Goal: Task Accomplishment & Management: Complete application form

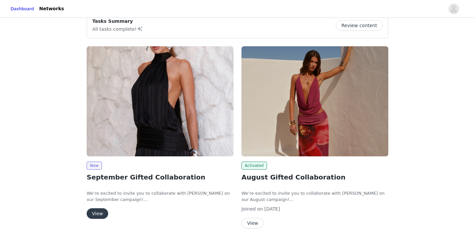
scroll to position [89, 0]
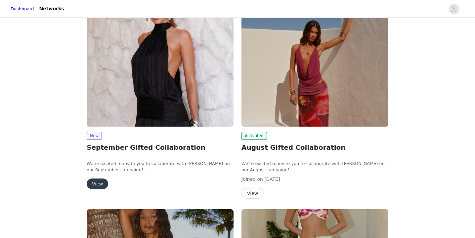
click at [96, 182] on button "View" at bounding box center [98, 184] width 22 height 11
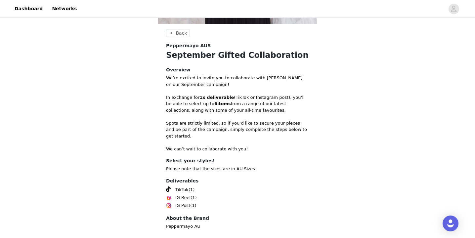
scroll to position [224, 0]
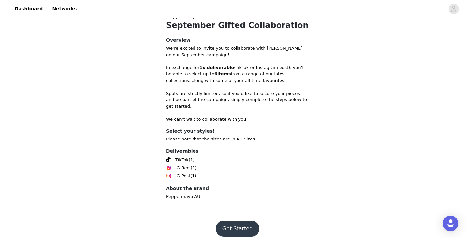
click at [236, 221] on button "Get Started" at bounding box center [238, 229] width 44 height 16
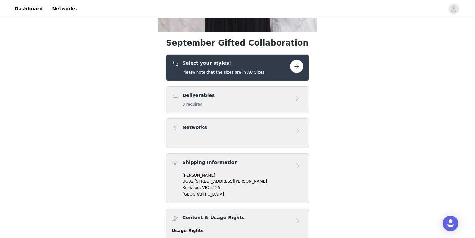
scroll to position [180, 0]
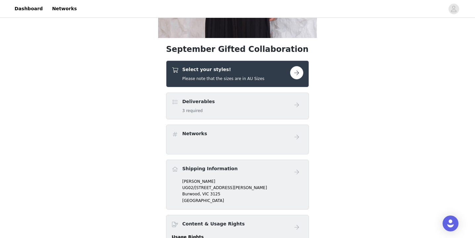
click at [298, 70] on button "button" at bounding box center [296, 72] width 13 height 13
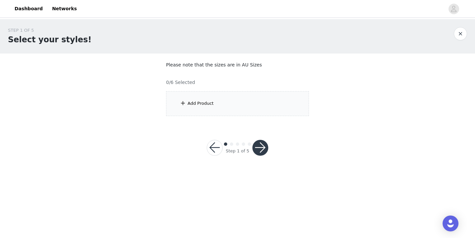
click at [191, 108] on div "Add Product" at bounding box center [237, 103] width 143 height 25
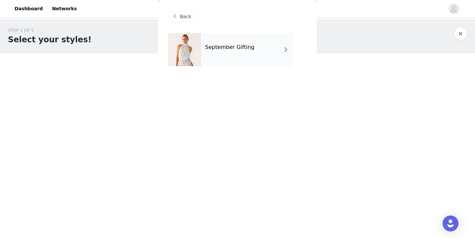
click at [215, 60] on div "September Gifting" at bounding box center [247, 49] width 92 height 33
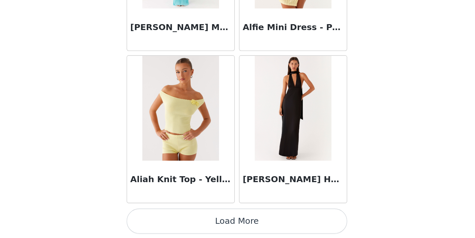
scroll to position [774, 0]
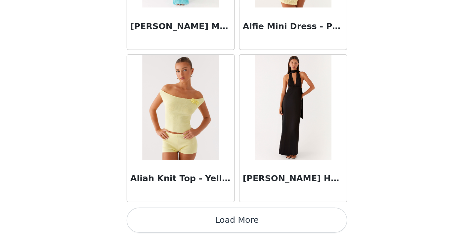
click at [226, 225] on button "Load More" at bounding box center [237, 227] width 139 height 16
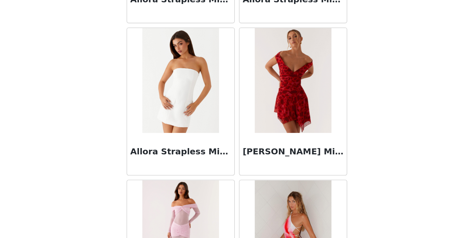
scroll to position [1465, 0]
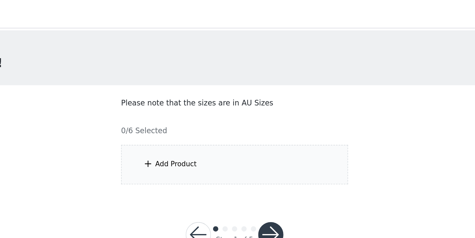
click at [182, 104] on span at bounding box center [183, 103] width 7 height 8
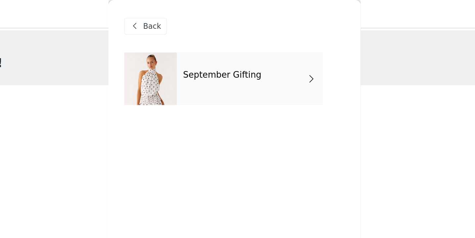
click at [214, 54] on div "September Gifting" at bounding box center [247, 49] width 92 height 33
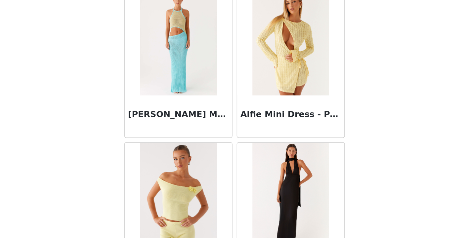
scroll to position [752, 0]
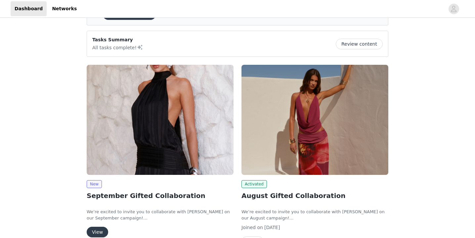
scroll to position [43, 0]
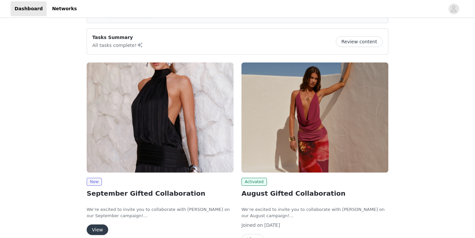
click at [100, 227] on button "View" at bounding box center [98, 230] width 22 height 11
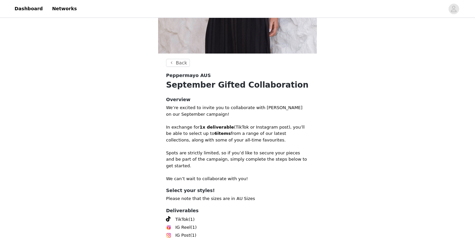
scroll to position [224, 0]
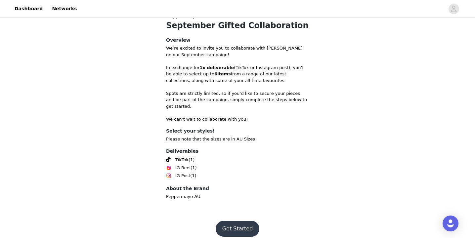
click at [242, 221] on button "Get Started" at bounding box center [238, 229] width 44 height 16
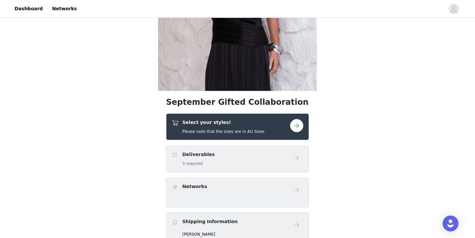
scroll to position [127, 0]
click at [215, 128] on div "Select your styles! Please note that the sizes are in AU Sizes" at bounding box center [223, 127] width 82 height 16
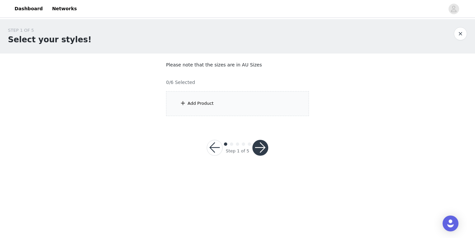
click at [199, 106] on div "Add Product" at bounding box center [201, 103] width 26 height 7
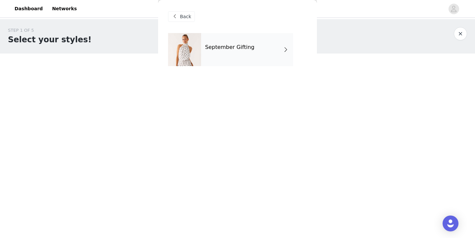
click at [221, 56] on div "September Gifting" at bounding box center [247, 49] width 92 height 33
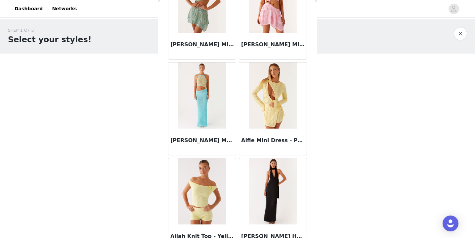
scroll to position [774, 0]
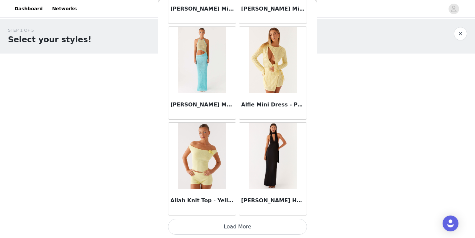
click at [226, 225] on button "Load More" at bounding box center [237, 227] width 139 height 16
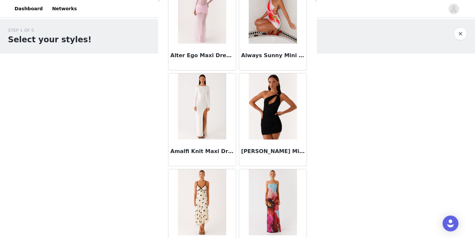
scroll to position [1734, 0]
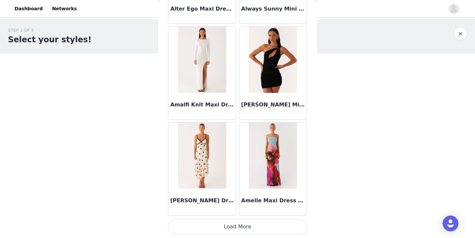
click at [228, 228] on button "Load More" at bounding box center [237, 227] width 139 height 16
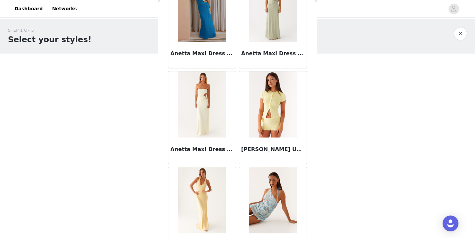
scroll to position [2694, 0]
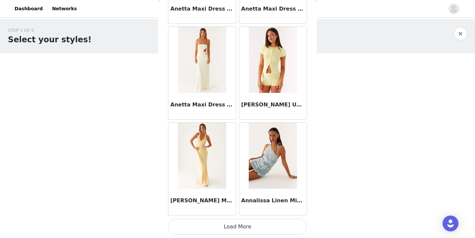
click at [226, 223] on button "Load More" at bounding box center [237, 227] width 139 height 16
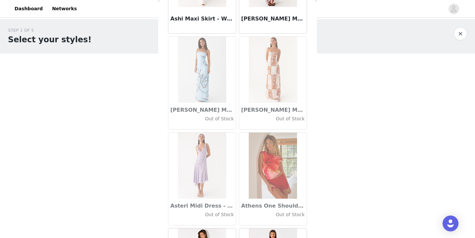
scroll to position [3654, 0]
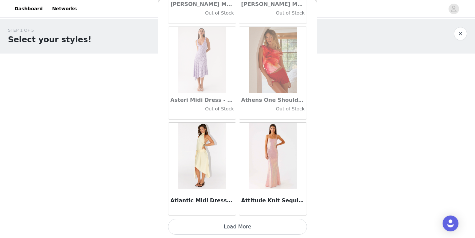
click at [239, 226] on button "Load More" at bounding box center [237, 227] width 139 height 16
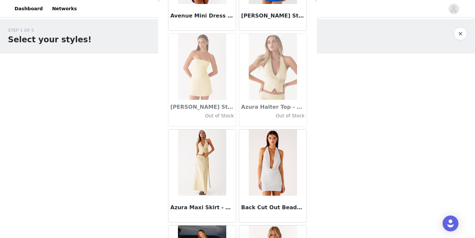
scroll to position [4613, 0]
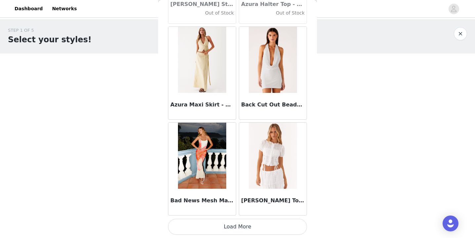
click at [237, 231] on button "Load More" at bounding box center [237, 227] width 139 height 16
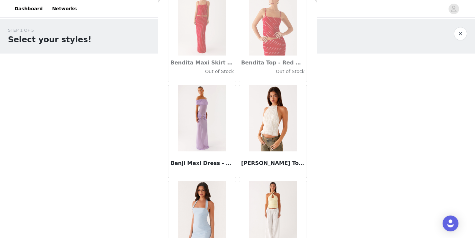
scroll to position [5573, 0]
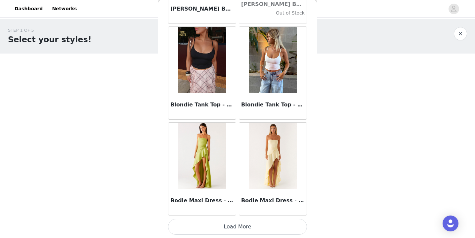
click at [225, 223] on button "Load More" at bounding box center [237, 227] width 139 height 16
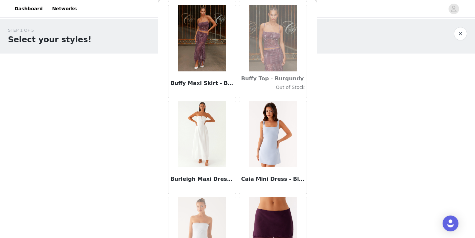
scroll to position [6533, 0]
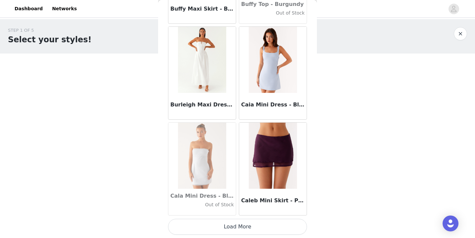
click at [251, 224] on button "Load More" at bounding box center [237, 227] width 139 height 16
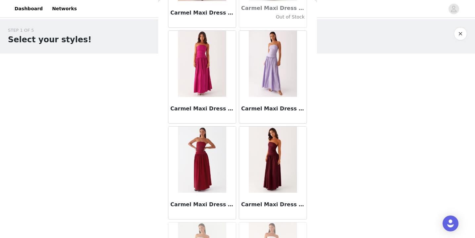
scroll to position [7493, 0]
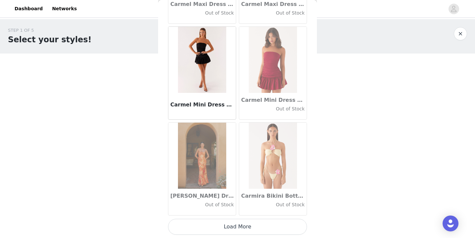
click at [229, 228] on button "Load More" at bounding box center [237, 227] width 139 height 16
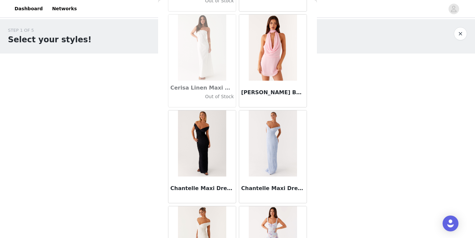
scroll to position [8452, 0]
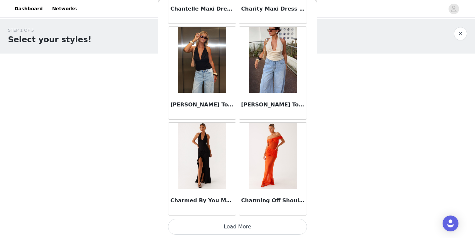
click at [233, 226] on button "Load More" at bounding box center [237, 227] width 139 height 16
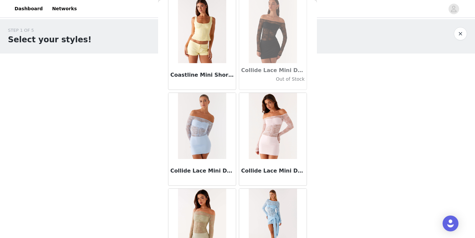
scroll to position [9412, 0]
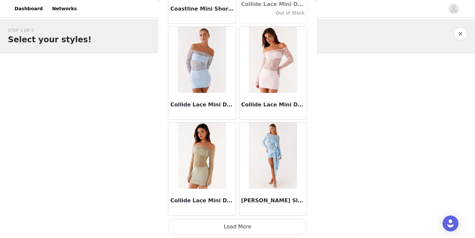
click at [249, 232] on button "Load More" at bounding box center [237, 227] width 139 height 16
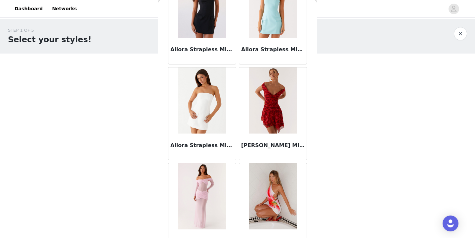
scroll to position [1519, 0]
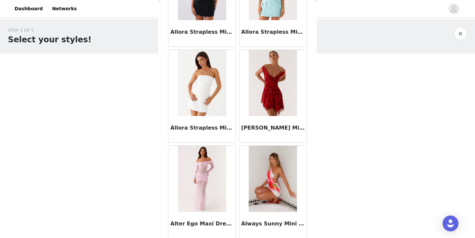
click at [200, 124] on div "Allora Strapless Mini Dress - White" at bounding box center [202, 129] width 68 height 26
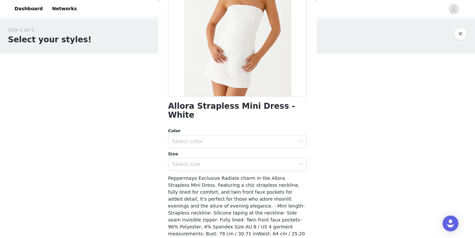
scroll to position [98, 0]
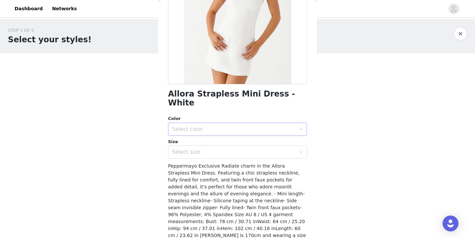
click at [221, 126] on div "Select color" at bounding box center [234, 129] width 124 height 7
click at [210, 136] on li "White" at bounding box center [237, 135] width 139 height 11
click at [216, 149] on div "Select size" at bounding box center [234, 152] width 124 height 7
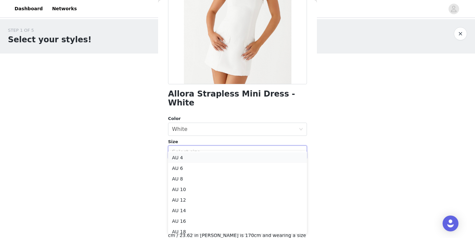
click at [210, 158] on li "AU 4" at bounding box center [237, 158] width 139 height 11
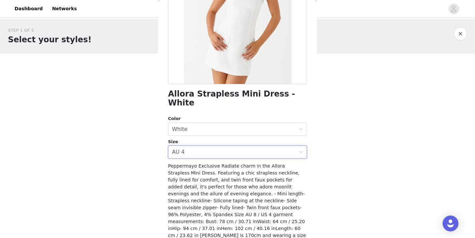
scroll to position [111, 0]
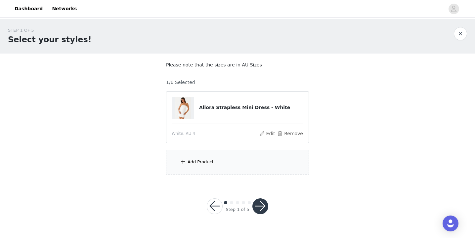
click at [210, 161] on div "Add Product" at bounding box center [201, 162] width 26 height 7
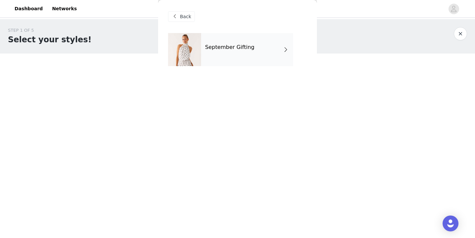
click at [256, 39] on div "September Gifting" at bounding box center [247, 49] width 92 height 33
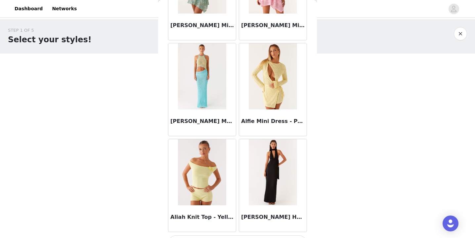
scroll to position [774, 0]
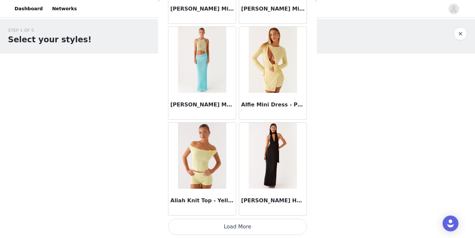
click at [220, 228] on button "Load More" at bounding box center [237, 227] width 139 height 16
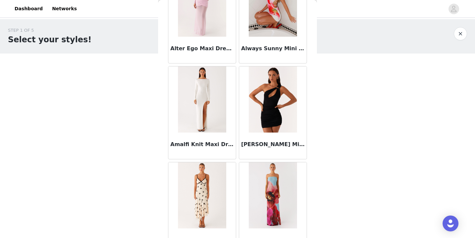
scroll to position [1734, 0]
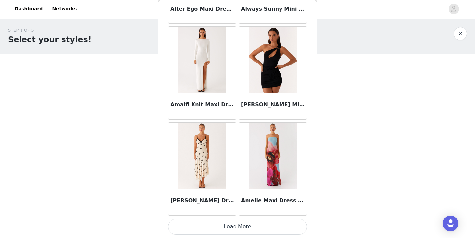
click at [234, 233] on button "Load More" at bounding box center [237, 227] width 139 height 16
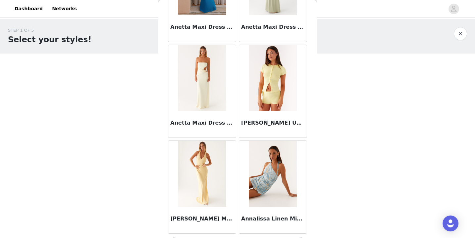
scroll to position [2694, 0]
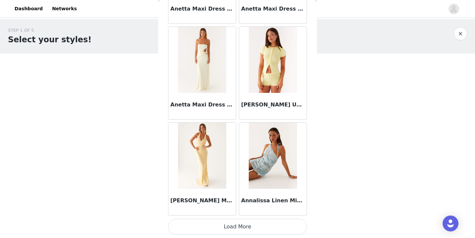
click at [211, 232] on button "Load More" at bounding box center [237, 227] width 139 height 16
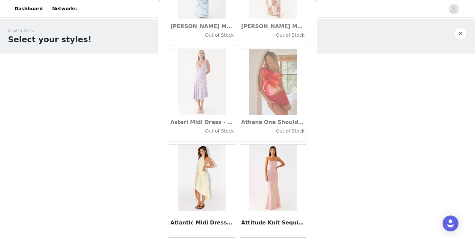
scroll to position [3654, 0]
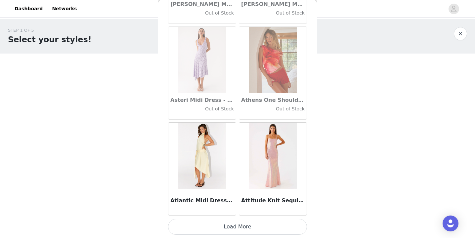
click at [223, 228] on button "Load More" at bounding box center [237, 227] width 139 height 16
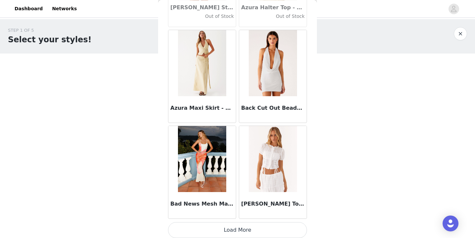
scroll to position [4613, 0]
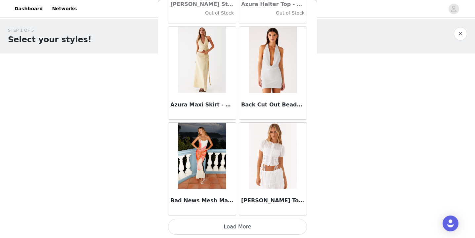
click at [244, 229] on button "Load More" at bounding box center [237, 227] width 139 height 16
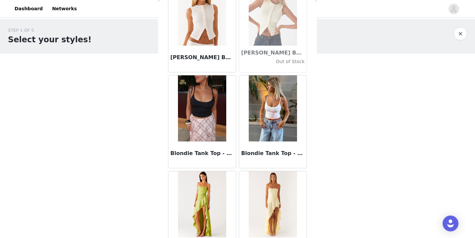
scroll to position [5573, 0]
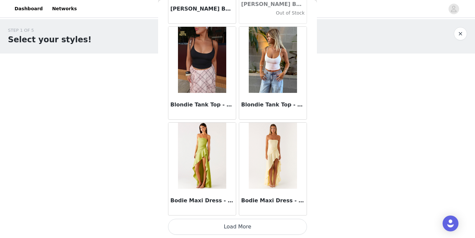
click at [229, 224] on button "Load More" at bounding box center [237, 227] width 139 height 16
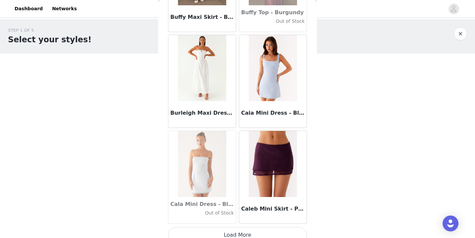
scroll to position [6533, 0]
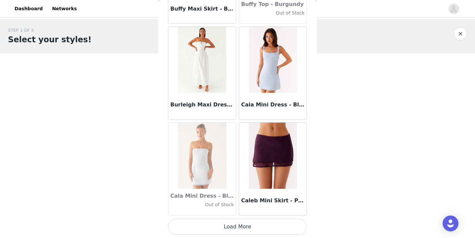
click at [220, 226] on button "Load More" at bounding box center [237, 227] width 139 height 16
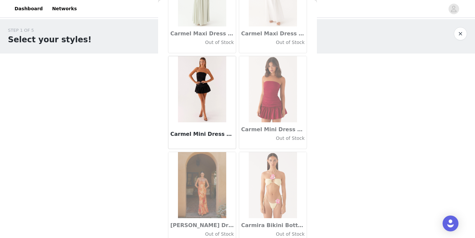
scroll to position [7493, 0]
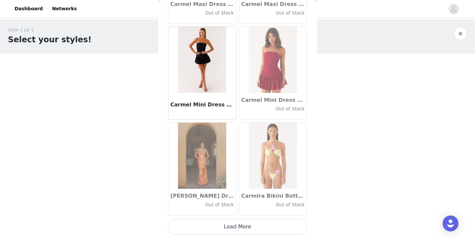
click at [228, 231] on button "Load More" at bounding box center [237, 227] width 139 height 16
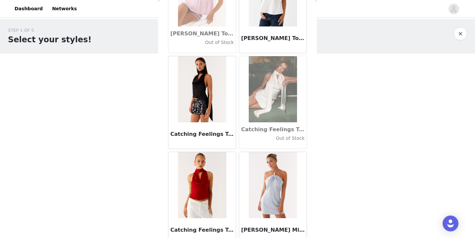
scroll to position [7848, 0]
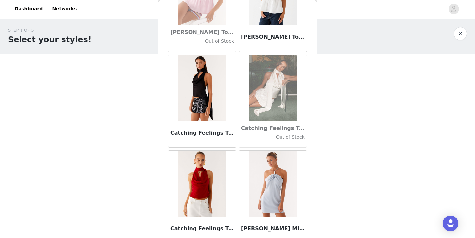
click at [200, 102] on img at bounding box center [202, 88] width 48 height 66
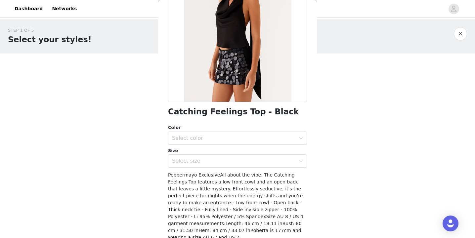
scroll to position [96, 0]
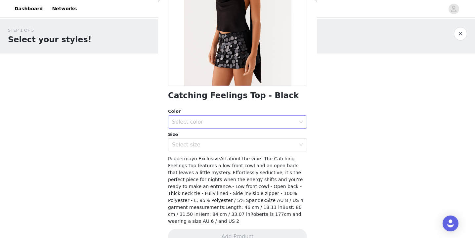
click at [223, 119] on div "Select color" at bounding box center [234, 122] width 124 height 7
click at [224, 137] on li "Black" at bounding box center [237, 136] width 139 height 11
click at [224, 142] on div "Select size" at bounding box center [234, 145] width 124 height 7
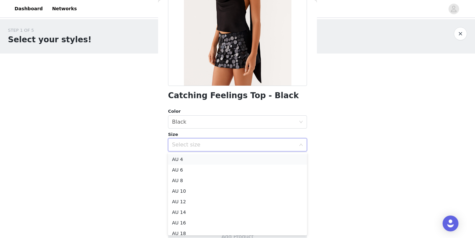
click at [215, 160] on li "AU 4" at bounding box center [237, 159] width 139 height 11
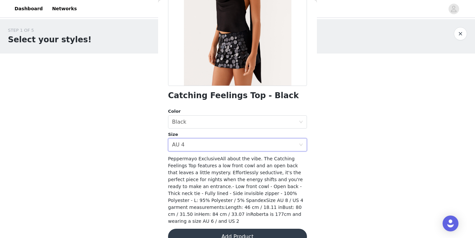
scroll to position [104, 0]
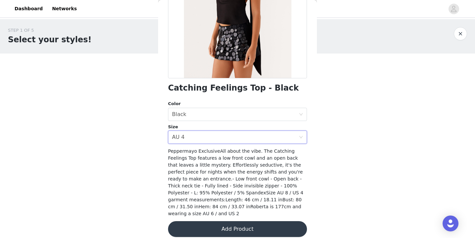
click at [215, 222] on button "Add Product" at bounding box center [237, 229] width 139 height 16
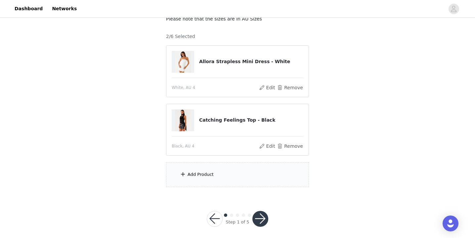
scroll to position [50, 0]
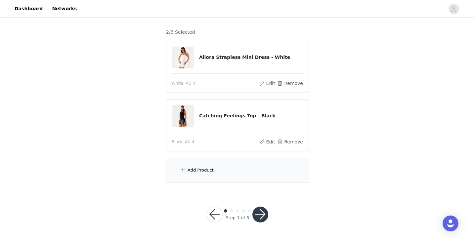
click at [220, 168] on div "Add Product" at bounding box center [237, 170] width 143 height 25
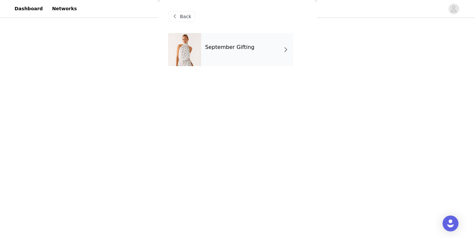
click at [228, 51] on div "September Gifting" at bounding box center [247, 49] width 92 height 33
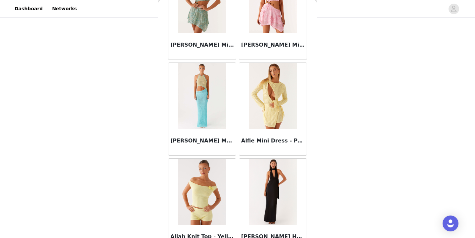
scroll to position [774, 0]
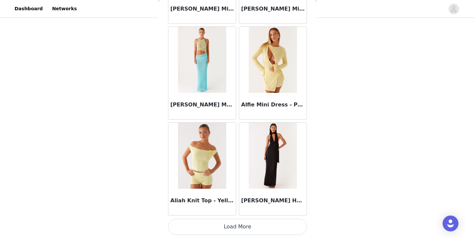
click at [228, 223] on button "Load More" at bounding box center [237, 227] width 139 height 16
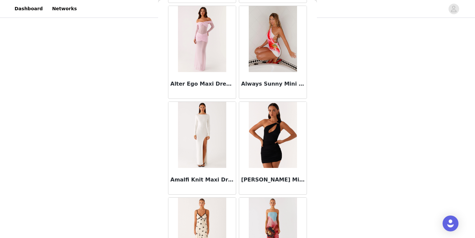
scroll to position [1734, 0]
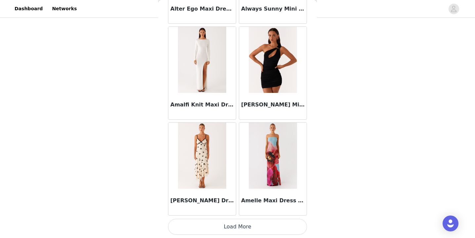
click at [234, 229] on button "Load More" at bounding box center [237, 227] width 139 height 16
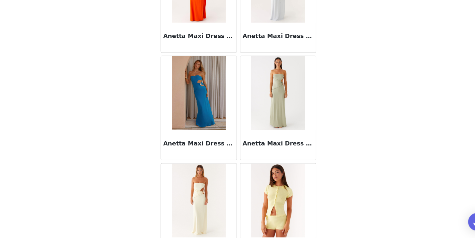
scroll to position [2694, 0]
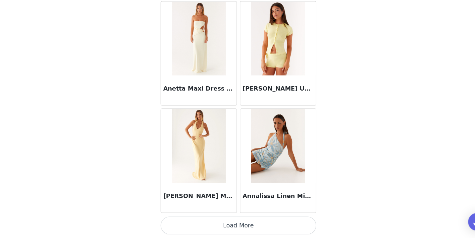
click at [232, 226] on button "Load More" at bounding box center [237, 227] width 139 height 16
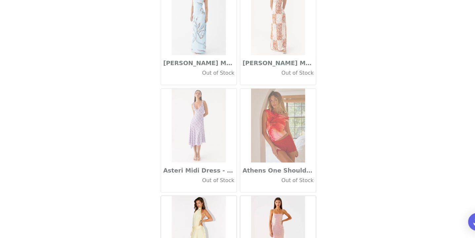
scroll to position [3654, 0]
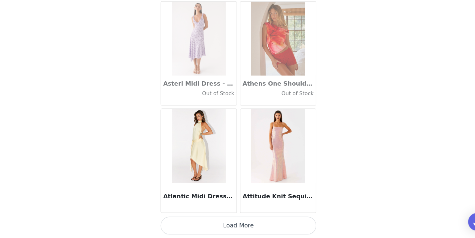
click at [240, 226] on button "Load More" at bounding box center [237, 227] width 139 height 16
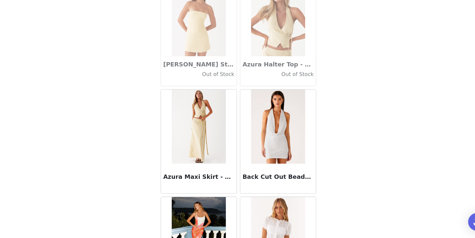
scroll to position [4613, 0]
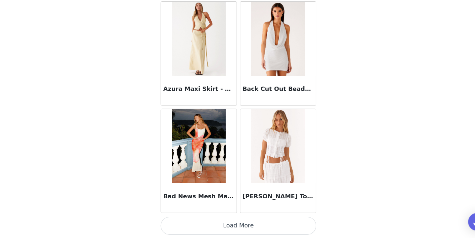
click at [232, 225] on button "Load More" at bounding box center [237, 227] width 139 height 16
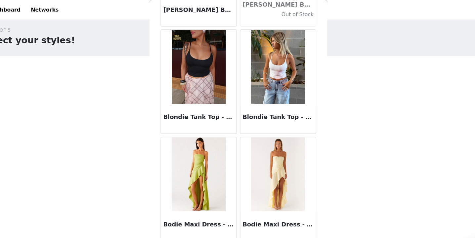
scroll to position [50, 0]
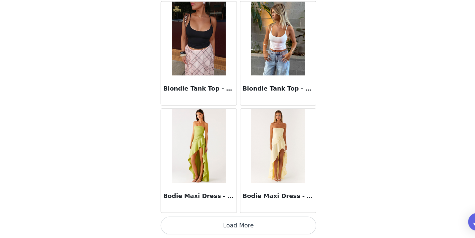
click at [228, 230] on button "Load More" at bounding box center [237, 227] width 139 height 16
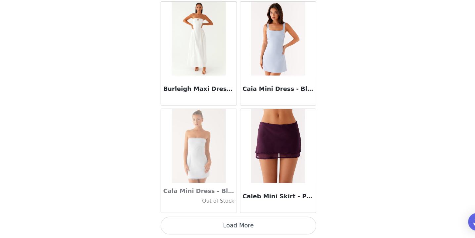
click at [228, 225] on button "Load More" at bounding box center [237, 227] width 139 height 16
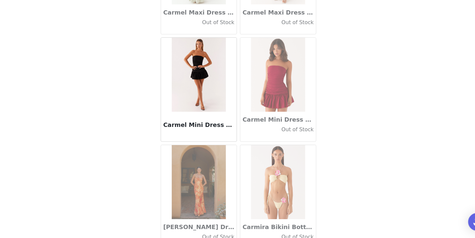
scroll to position [7493, 0]
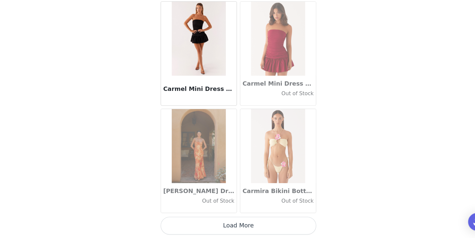
click at [230, 224] on button "Load More" at bounding box center [237, 227] width 139 height 16
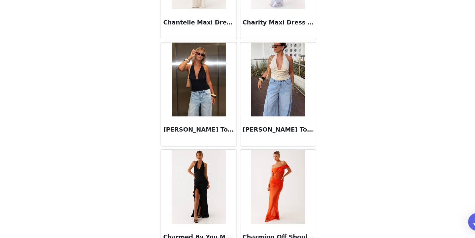
scroll to position [8452, 0]
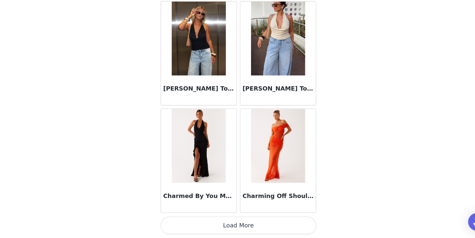
click at [232, 222] on button "Load More" at bounding box center [237, 227] width 139 height 16
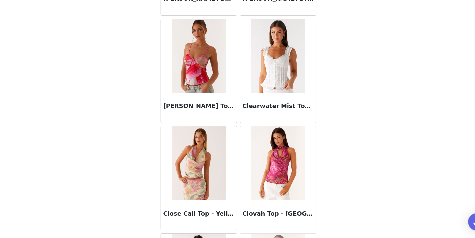
scroll to position [9117, 0]
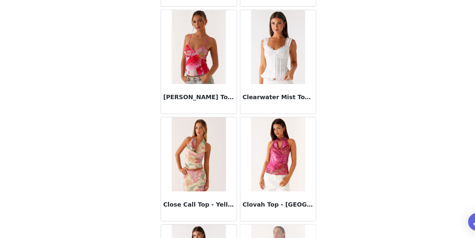
click at [264, 89] on img at bounding box center [273, 67] width 48 height 66
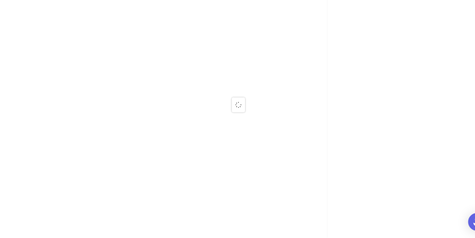
scroll to position [0, 0]
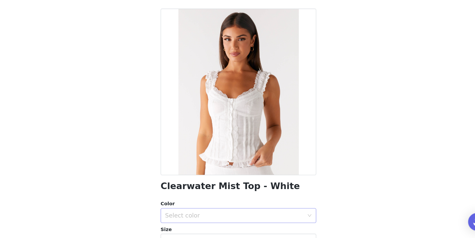
click at [208, 215] on div "Select color" at bounding box center [234, 218] width 124 height 7
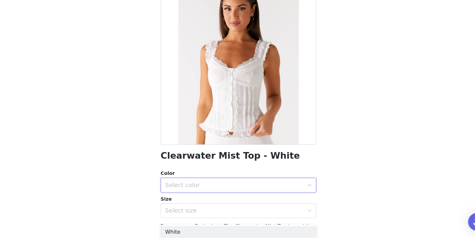
scroll to position [33, 0]
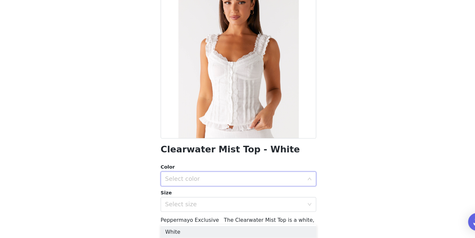
click at [216, 186] on div "Select color" at bounding box center [234, 185] width 124 height 7
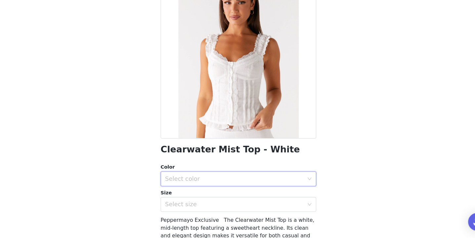
click at [225, 184] on div "Select color" at bounding box center [234, 185] width 124 height 7
click at [218, 200] on li "White" at bounding box center [237, 200] width 139 height 11
click at [214, 209] on div "Select size" at bounding box center [234, 208] width 124 height 7
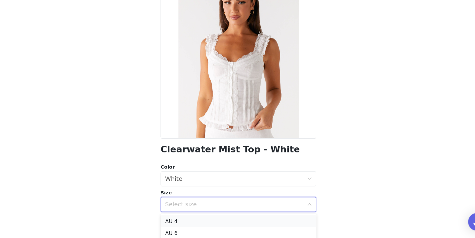
click at [205, 221] on li "AU 4" at bounding box center [237, 223] width 139 height 11
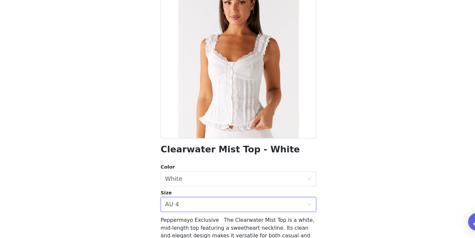
scroll to position [104, 0]
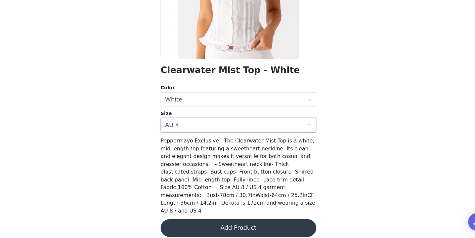
click at [221, 221] on button "Add Product" at bounding box center [237, 229] width 139 height 16
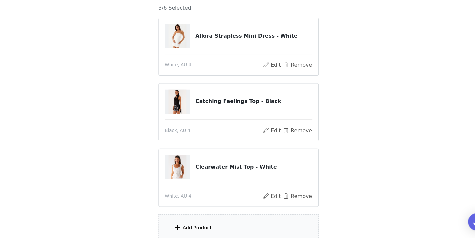
scroll to position [61, 0]
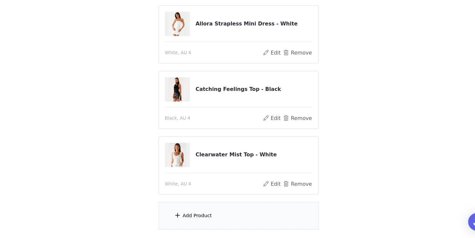
click at [209, 224] on div "Add Product" at bounding box center [237, 218] width 143 height 25
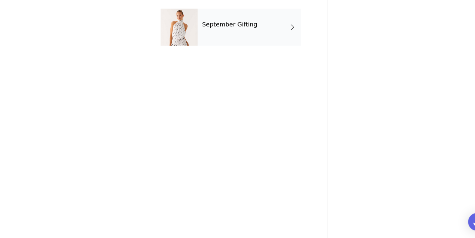
click at [251, 57] on div "September Gifting" at bounding box center [247, 49] width 92 height 33
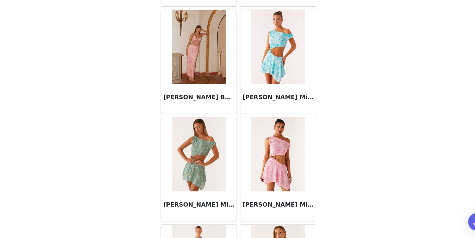
scroll to position [774, 0]
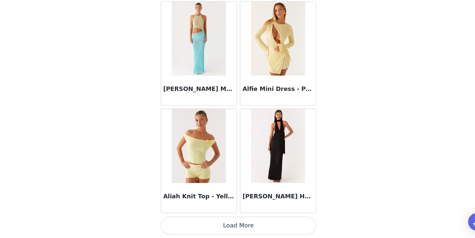
click at [232, 231] on button "Load More" at bounding box center [237, 227] width 139 height 16
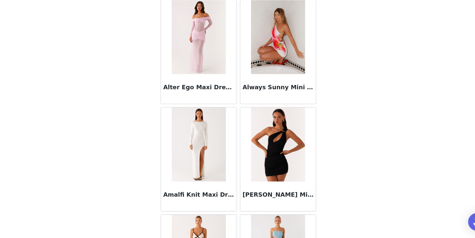
scroll to position [1734, 0]
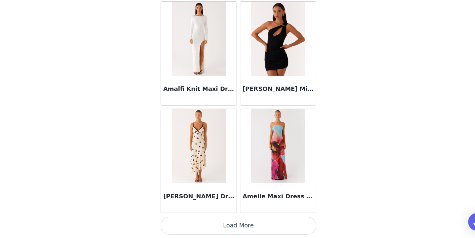
click at [220, 221] on button "Load More" at bounding box center [237, 227] width 139 height 16
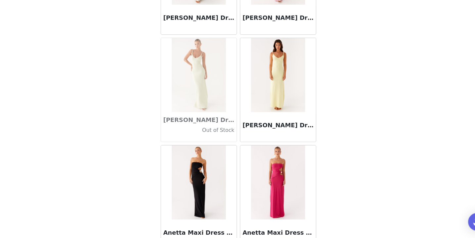
scroll to position [2694, 0]
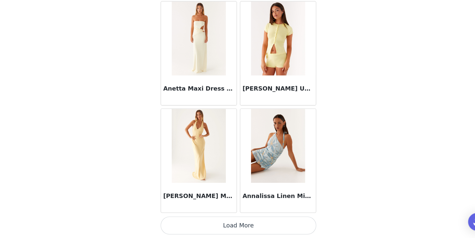
click at [232, 230] on button "Load More" at bounding box center [237, 227] width 139 height 16
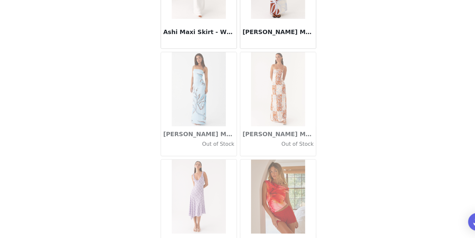
scroll to position [3654, 0]
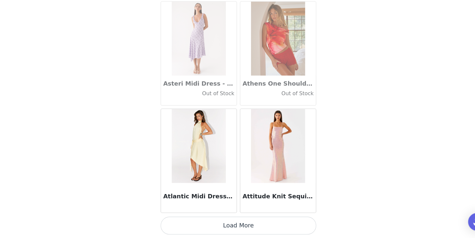
click at [239, 224] on button "Load More" at bounding box center [237, 227] width 139 height 16
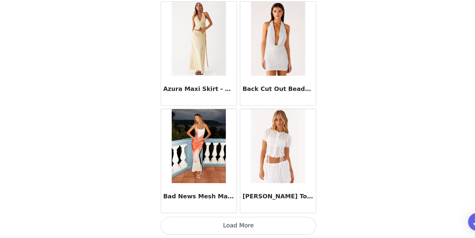
click at [232, 230] on button "Load More" at bounding box center [237, 227] width 139 height 16
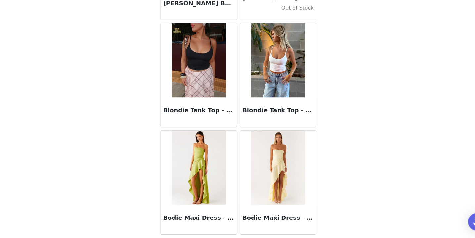
scroll to position [5573, 0]
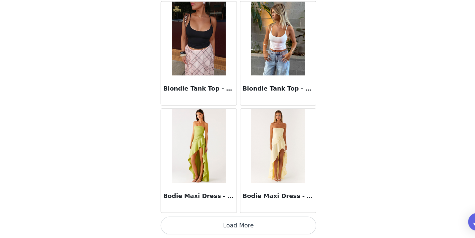
click at [234, 224] on button "Load More" at bounding box center [237, 227] width 139 height 16
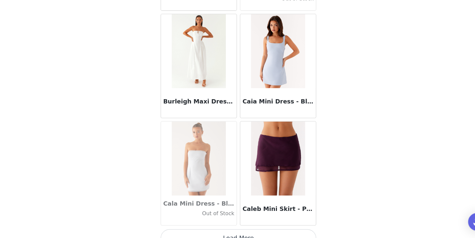
scroll to position [6533, 0]
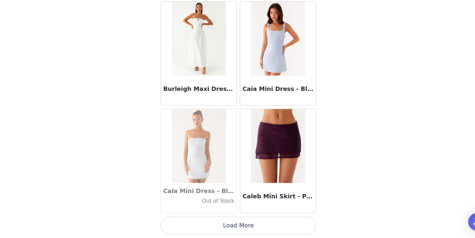
click at [227, 224] on button "Load More" at bounding box center [237, 227] width 139 height 16
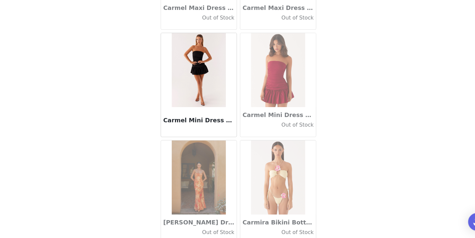
scroll to position [7493, 0]
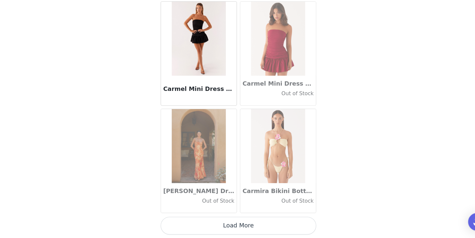
click at [233, 229] on button "Load More" at bounding box center [237, 227] width 139 height 16
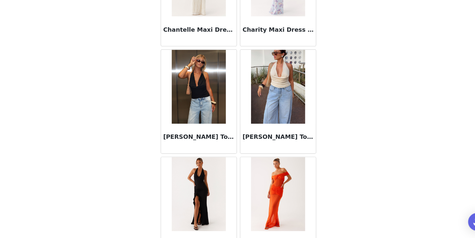
scroll to position [8452, 0]
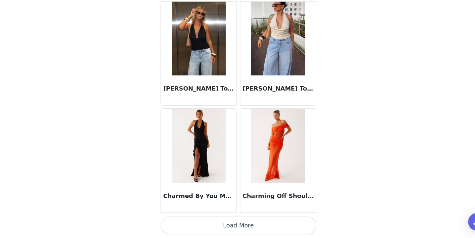
click at [227, 226] on button "Load More" at bounding box center [237, 227] width 139 height 16
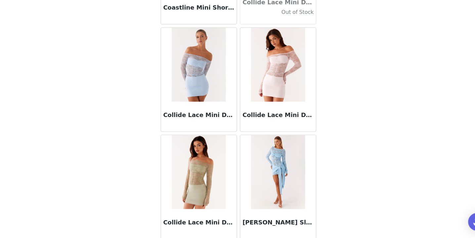
scroll to position [9412, 0]
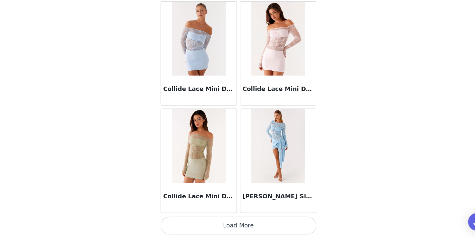
click at [225, 234] on button "Load More" at bounding box center [237, 227] width 139 height 16
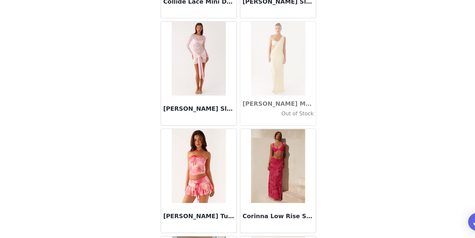
scroll to position [9587, 0]
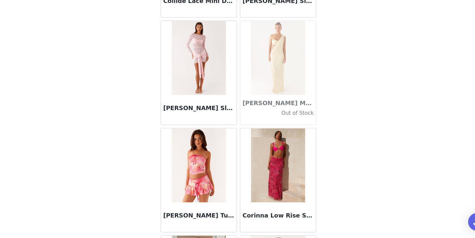
click at [201, 100] on img at bounding box center [202, 77] width 48 height 66
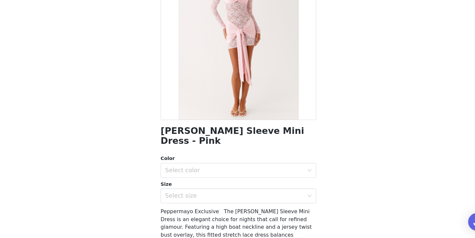
scroll to position [59, 0]
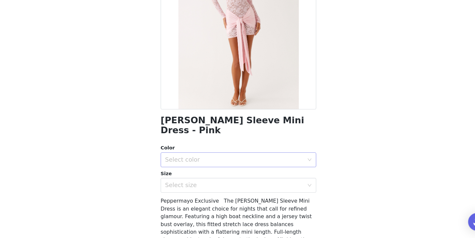
click at [232, 165] on div "Select color" at bounding box center [234, 168] width 124 height 7
click at [228, 171] on li "Pink" at bounding box center [237, 173] width 139 height 11
click at [228, 188] on div "Select size" at bounding box center [234, 191] width 124 height 7
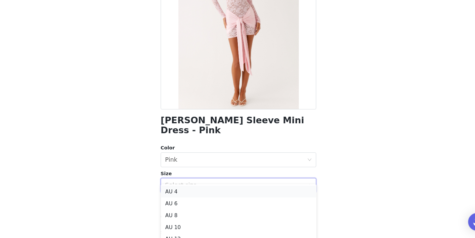
click at [213, 199] on li "AU 4" at bounding box center [237, 196] width 139 height 11
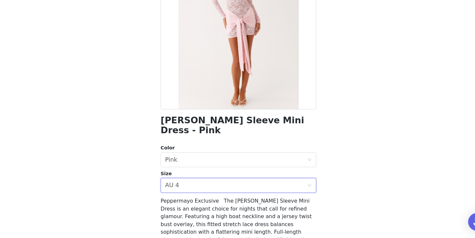
scroll to position [111, 0]
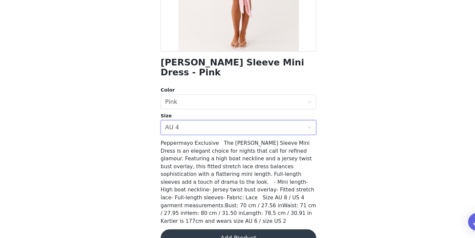
click at [221, 230] on button "Add Product" at bounding box center [237, 238] width 139 height 16
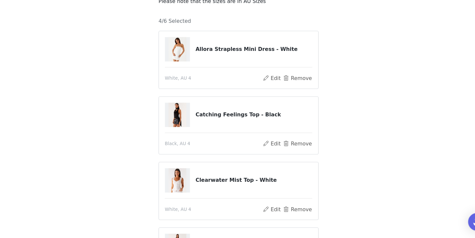
scroll to position [167, 0]
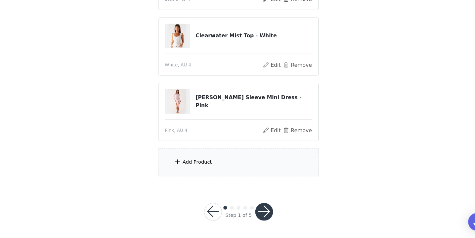
click at [226, 176] on div "Add Product" at bounding box center [237, 170] width 143 height 25
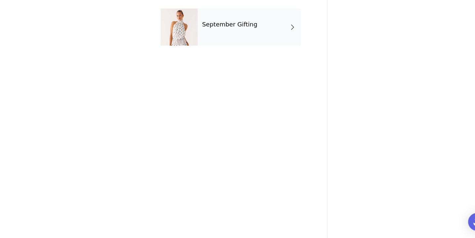
click at [238, 63] on div "September Gifting" at bounding box center [247, 49] width 92 height 33
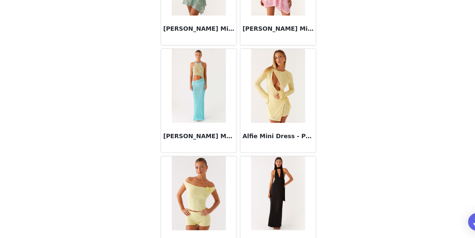
scroll to position [774, 0]
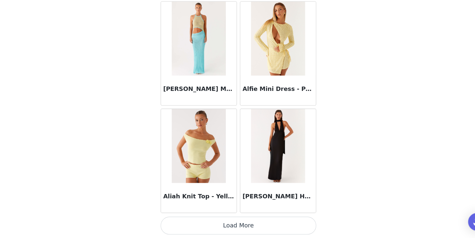
click at [220, 224] on button "Load More" at bounding box center [237, 227] width 139 height 16
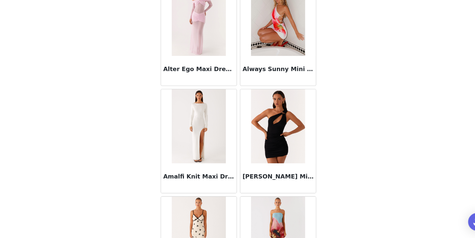
scroll to position [1734, 0]
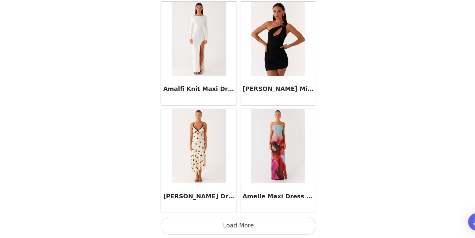
click at [227, 228] on button "Load More" at bounding box center [237, 227] width 139 height 16
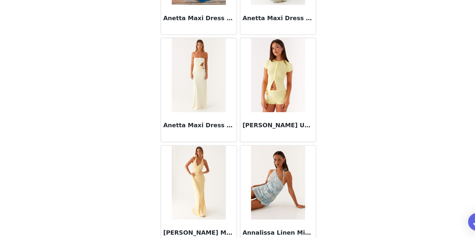
scroll to position [2694, 0]
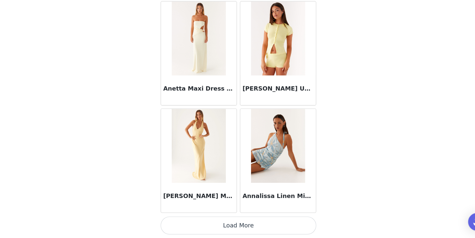
click at [231, 224] on button "Load More" at bounding box center [237, 227] width 139 height 16
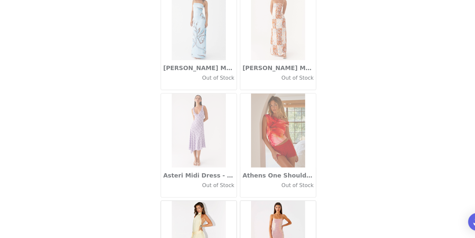
scroll to position [3654, 0]
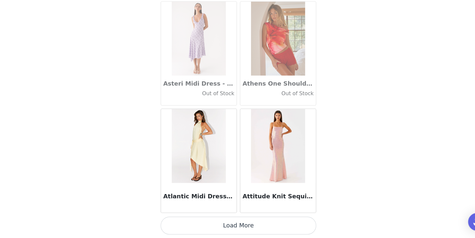
click at [238, 226] on button "Load More" at bounding box center [237, 227] width 139 height 16
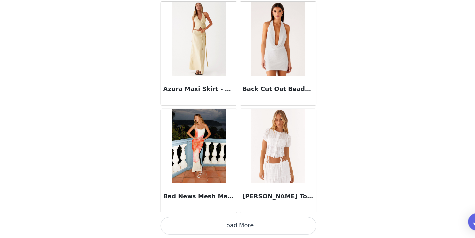
click at [228, 230] on button "Load More" at bounding box center [237, 227] width 139 height 16
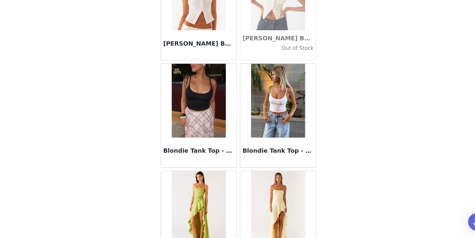
scroll to position [5573, 0]
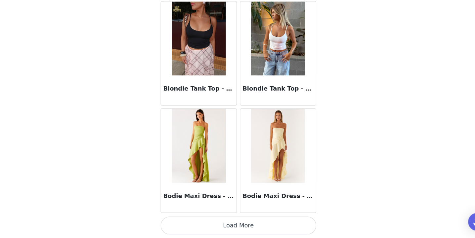
click at [234, 226] on button "Load More" at bounding box center [237, 227] width 139 height 16
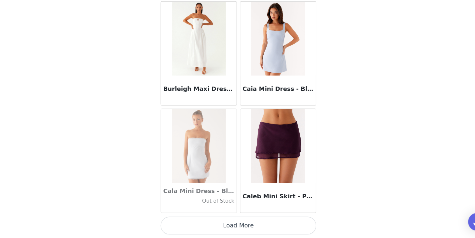
click at [222, 230] on button "Load More" at bounding box center [237, 227] width 139 height 16
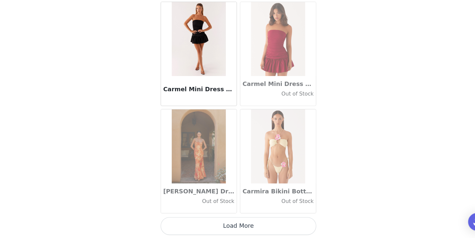
scroll to position [7493, 0]
click at [229, 223] on button "Load More" at bounding box center [237, 227] width 139 height 16
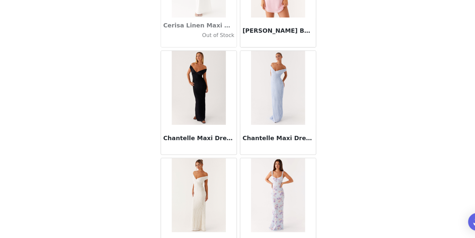
scroll to position [8452, 0]
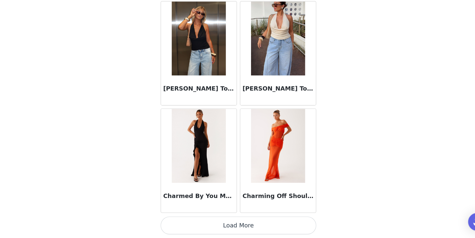
click at [224, 225] on button "Load More" at bounding box center [237, 227] width 139 height 16
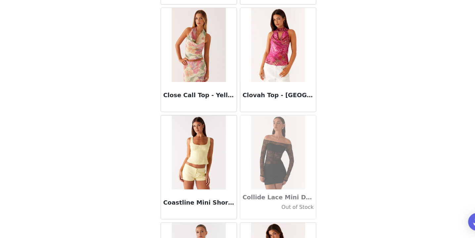
scroll to position [9412, 0]
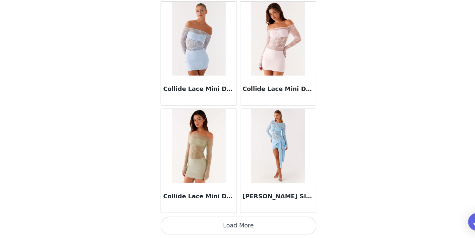
click at [226, 224] on button "Load More" at bounding box center [237, 227] width 139 height 16
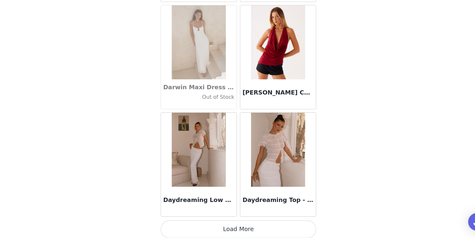
scroll to position [10372, 0]
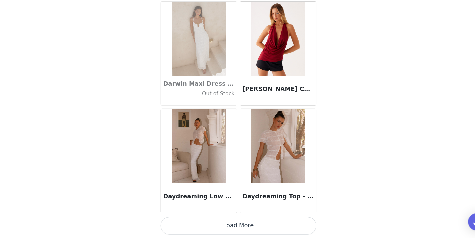
click at [233, 223] on button "Load More" at bounding box center [237, 227] width 139 height 16
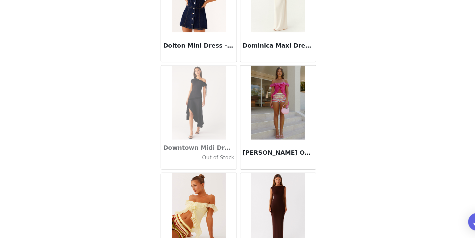
scroll to position [11332, 0]
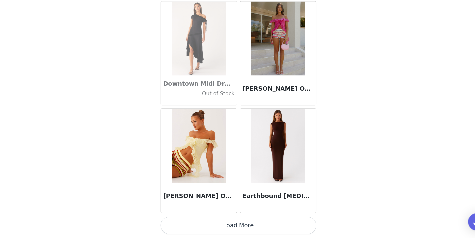
click at [228, 228] on button "Load More" at bounding box center [237, 227] width 139 height 16
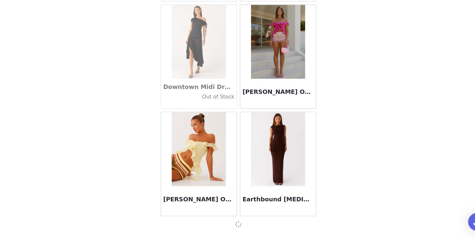
scroll to position [11329, 0]
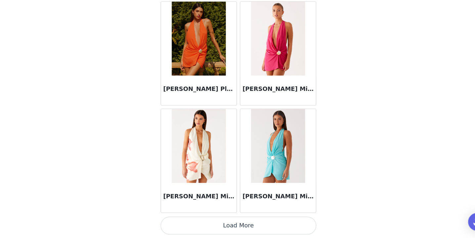
click at [226, 228] on button "Load More" at bounding box center [237, 227] width 139 height 16
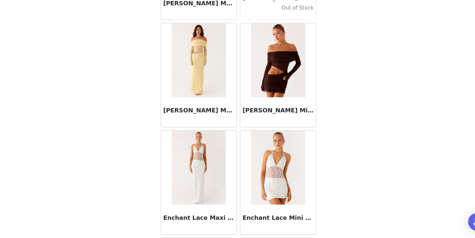
scroll to position [13041, 0]
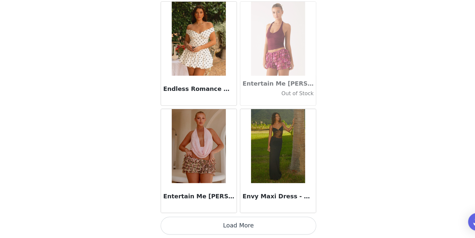
click at [228, 230] on button "Load More" at bounding box center [237, 227] width 139 height 16
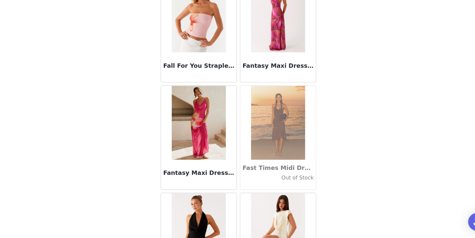
scroll to position [14211, 0]
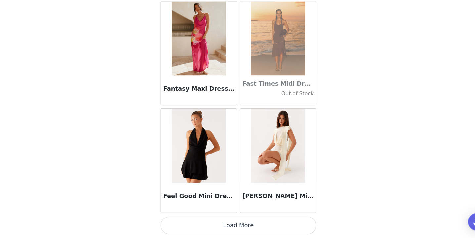
click at [230, 232] on button "Load More" at bounding box center [237, 227] width 139 height 16
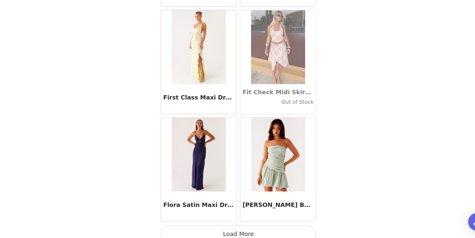
scroll to position [15171, 0]
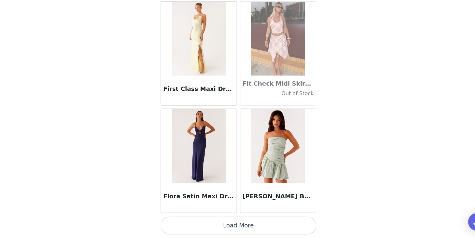
click at [231, 223] on button "Load More" at bounding box center [237, 227] width 139 height 16
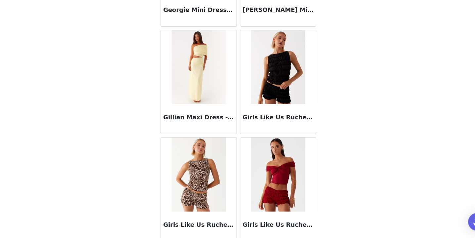
scroll to position [16130, 0]
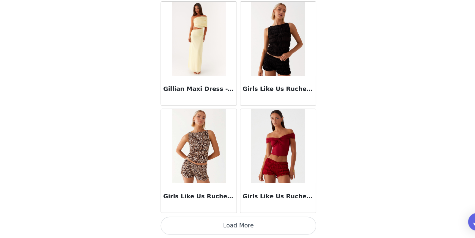
click at [236, 228] on button "Load More" at bounding box center [237, 227] width 139 height 16
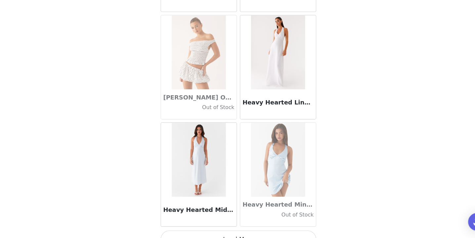
scroll to position [17090, 0]
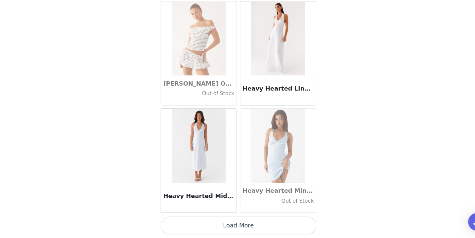
click at [238, 227] on button "Load More" at bounding box center [237, 227] width 139 height 16
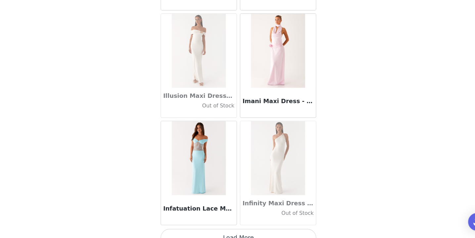
scroll to position [18050, 0]
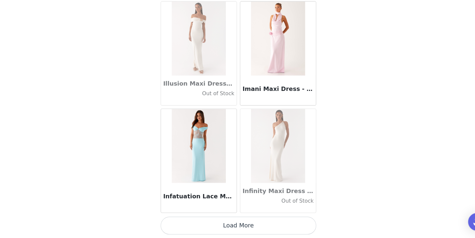
click at [235, 226] on button "Load More" at bounding box center [237, 227] width 139 height 16
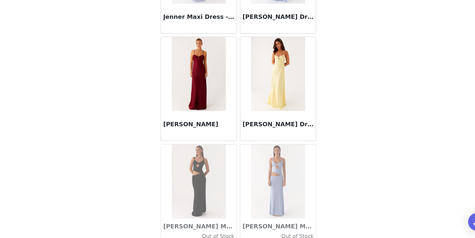
scroll to position [19010, 0]
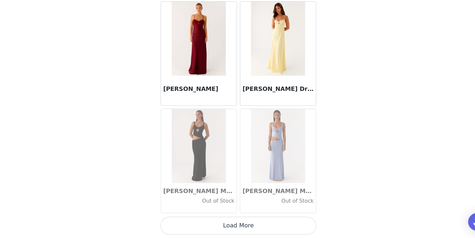
click at [227, 228] on button "Load More" at bounding box center [237, 227] width 139 height 16
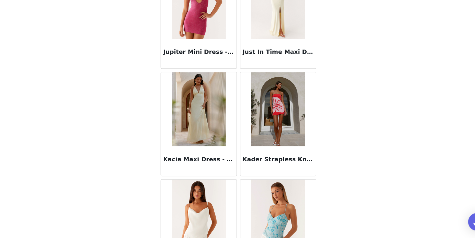
scroll to position [19969, 0]
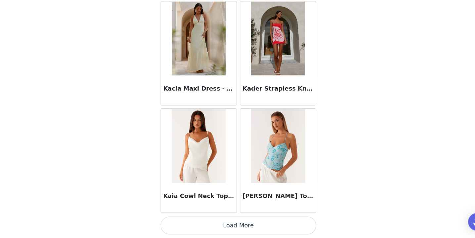
click at [237, 227] on button "Load More" at bounding box center [237, 227] width 139 height 16
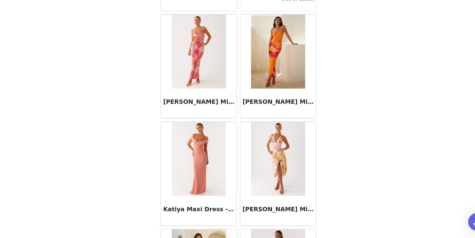
scroll to position [20929, 0]
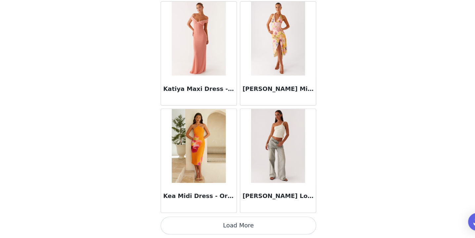
click at [242, 227] on button "Load More" at bounding box center [237, 227] width 139 height 16
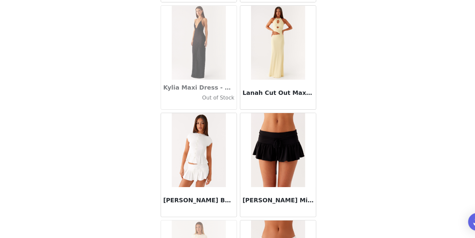
scroll to position [21889, 0]
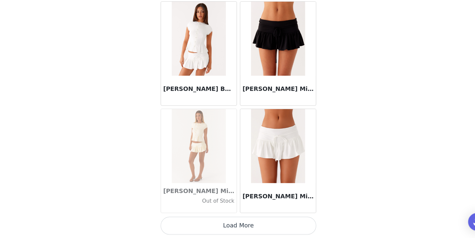
click at [242, 226] on button "Load More" at bounding box center [237, 227] width 139 height 16
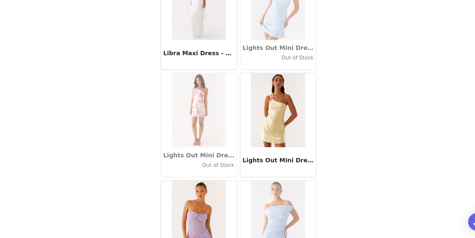
scroll to position [22849, 0]
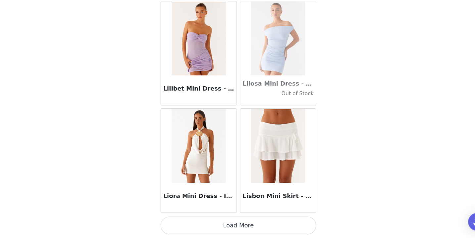
click at [233, 226] on button "Load More" at bounding box center [237, 227] width 139 height 16
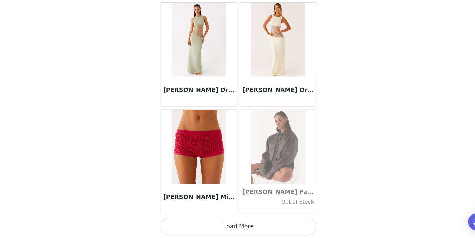
scroll to position [23808, 0]
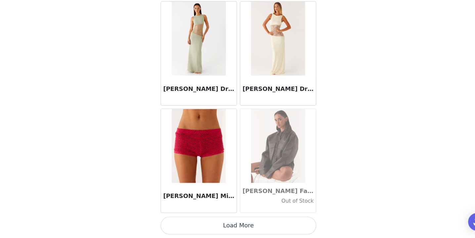
click at [235, 228] on button "Load More" at bounding box center [237, 227] width 139 height 16
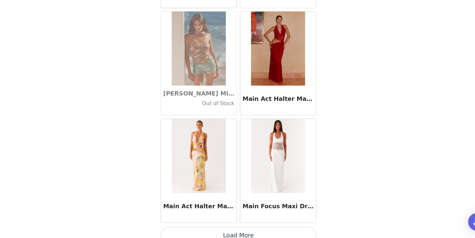
scroll to position [24768, 0]
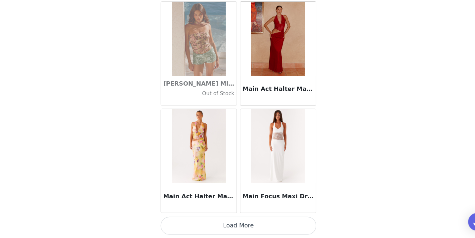
click at [225, 228] on button "Load More" at bounding box center [237, 227] width 139 height 16
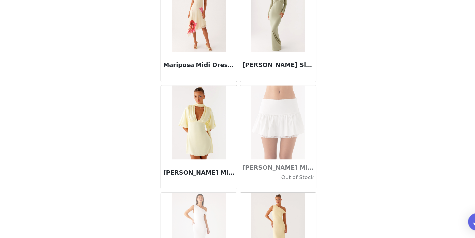
scroll to position [25728, 0]
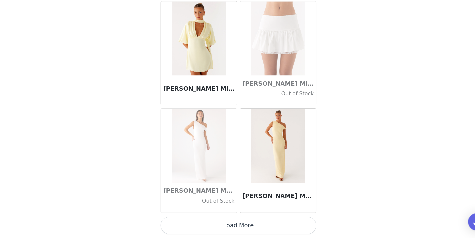
click at [233, 226] on button "Load More" at bounding box center [237, 227] width 139 height 16
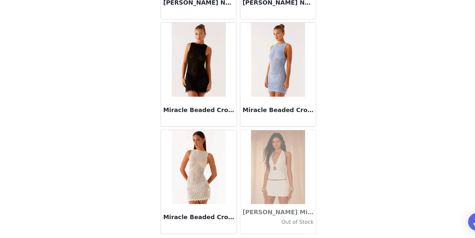
scroll to position [26688, 0]
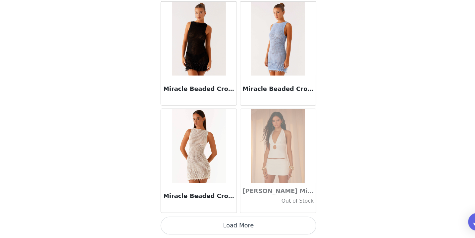
click at [234, 221] on button "Load More" at bounding box center [237, 227] width 139 height 16
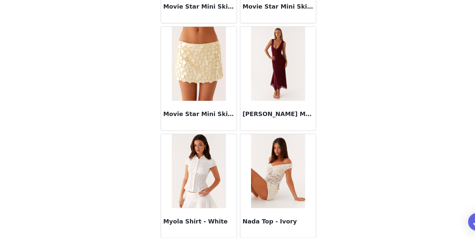
scroll to position [27647, 0]
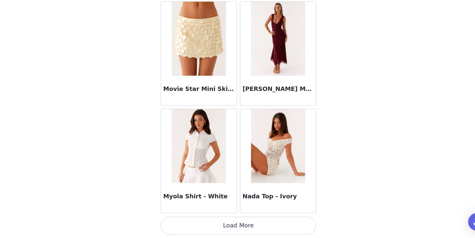
click at [229, 230] on button "Load More" at bounding box center [237, 227] width 139 height 16
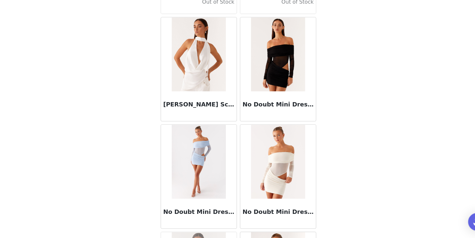
scroll to position [28497, 0]
click at [275, 95] on img at bounding box center [273, 74] width 48 height 66
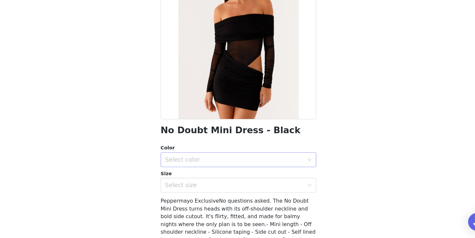
scroll to position [54, 0]
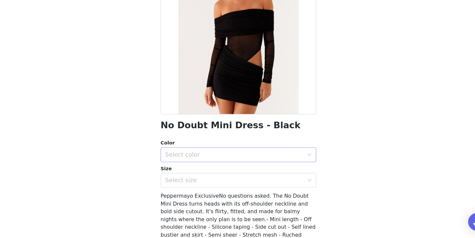
click at [223, 168] on div "Select color" at bounding box center [235, 164] width 127 height 13
click at [220, 175] on li "Black" at bounding box center [237, 178] width 139 height 11
click at [216, 185] on div "Select size" at bounding box center [234, 186] width 124 height 7
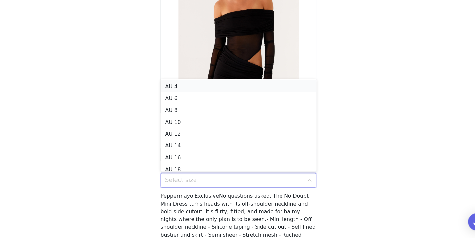
click at [229, 101] on li "AU 4" at bounding box center [237, 102] width 139 height 11
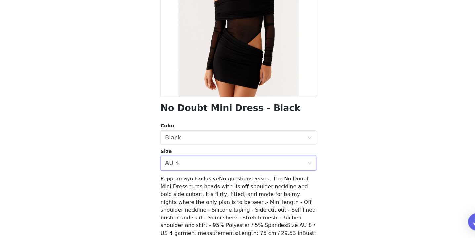
scroll to position [117, 0]
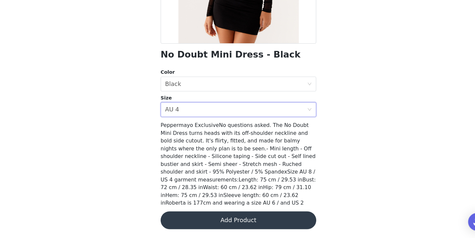
click at [228, 226] on button "Add Product" at bounding box center [237, 222] width 139 height 16
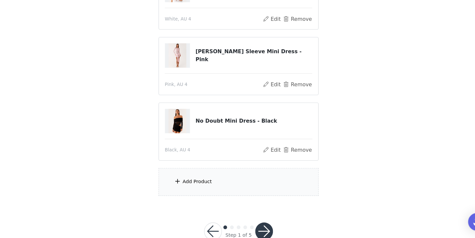
scroll to position [209, 0]
click at [220, 186] on div "Add Product" at bounding box center [237, 187] width 143 height 25
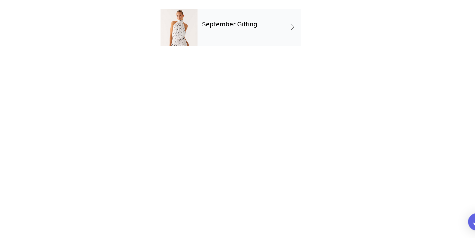
click at [238, 56] on div "September Gifting" at bounding box center [247, 49] width 92 height 33
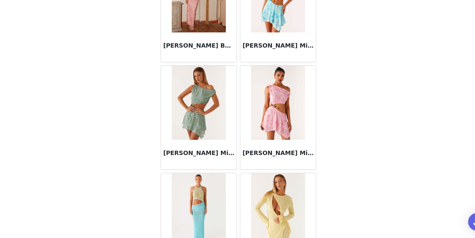
scroll to position [774, 0]
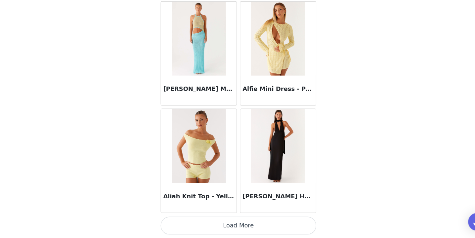
click at [227, 225] on button "Load More" at bounding box center [237, 227] width 139 height 16
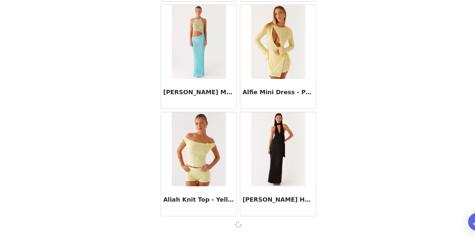
scroll to position [771, 0]
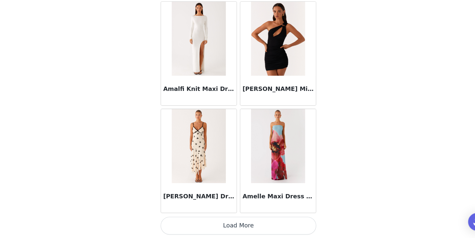
click at [220, 224] on button "Load More" at bounding box center [237, 227] width 139 height 16
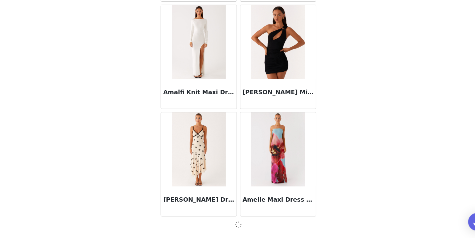
scroll to position [1731, 0]
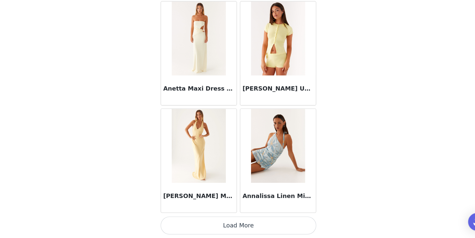
click at [220, 224] on button "Load More" at bounding box center [237, 227] width 139 height 16
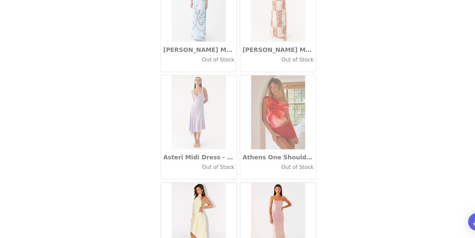
scroll to position [3654, 0]
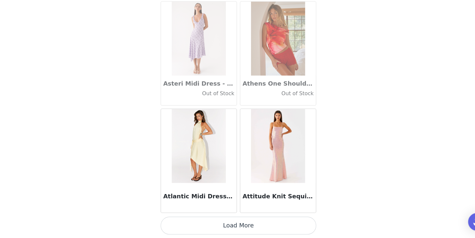
click at [243, 223] on button "Load More" at bounding box center [237, 227] width 139 height 16
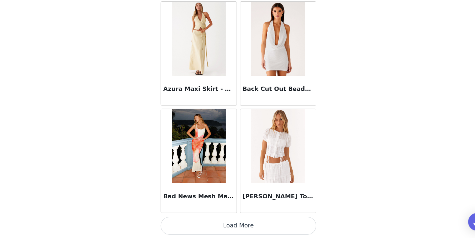
scroll to position [226, 0]
click at [253, 230] on button "Load More" at bounding box center [237, 227] width 139 height 16
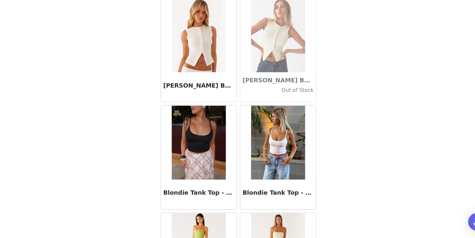
scroll to position [5573, 0]
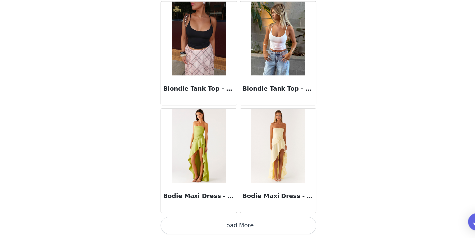
click at [236, 225] on button "Load More" at bounding box center [237, 227] width 139 height 16
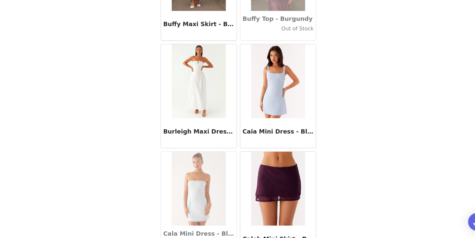
scroll to position [6533, 0]
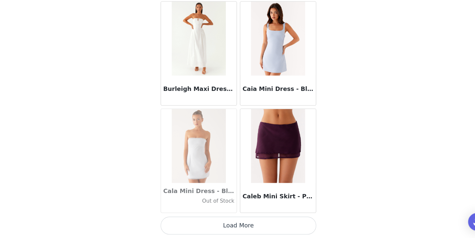
click at [235, 228] on button "Load More" at bounding box center [237, 227] width 139 height 16
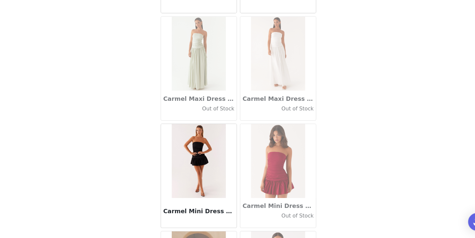
scroll to position [7493, 0]
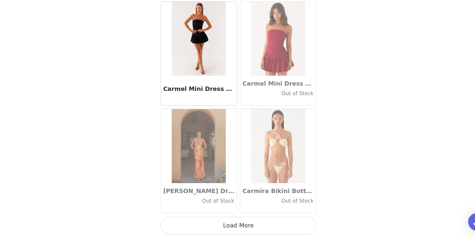
click at [237, 223] on button "Load More" at bounding box center [237, 227] width 139 height 16
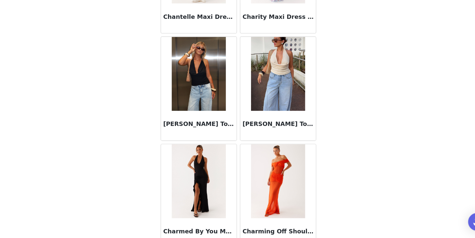
scroll to position [8452, 0]
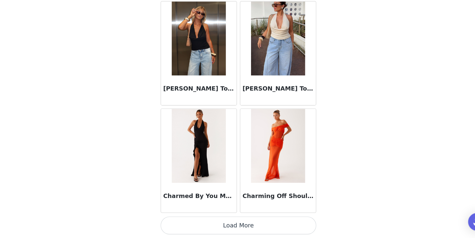
click at [234, 230] on button "Load More" at bounding box center [237, 227] width 139 height 16
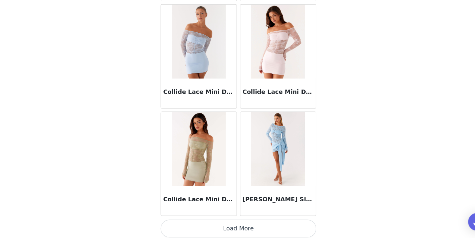
scroll to position [9412, 0]
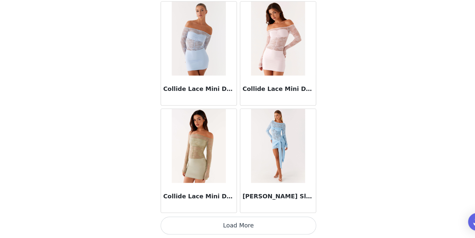
click at [233, 222] on button "Load More" at bounding box center [237, 227] width 139 height 16
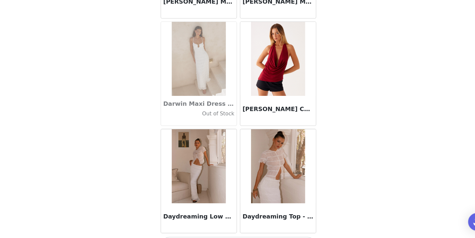
scroll to position [10372, 0]
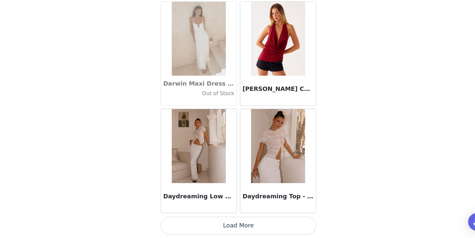
click at [233, 222] on button "Load More" at bounding box center [237, 227] width 139 height 16
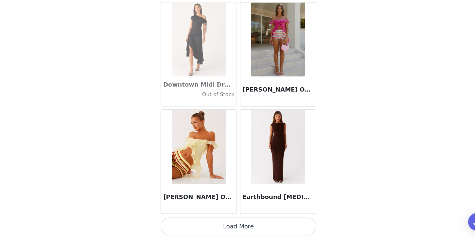
scroll to position [11332, 0]
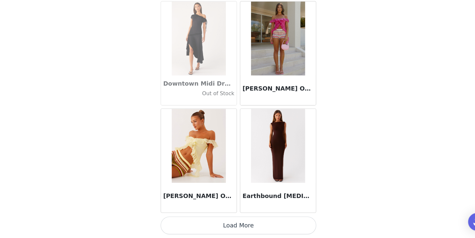
click at [240, 228] on button "Load More" at bounding box center [237, 227] width 139 height 16
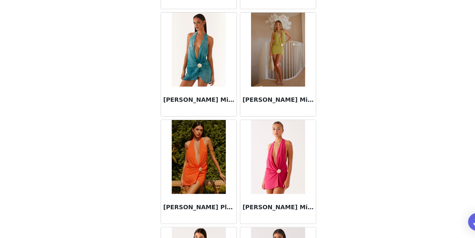
scroll to position [12291, 0]
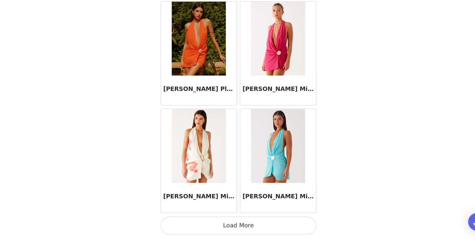
click at [236, 224] on button "Load More" at bounding box center [237, 227] width 139 height 16
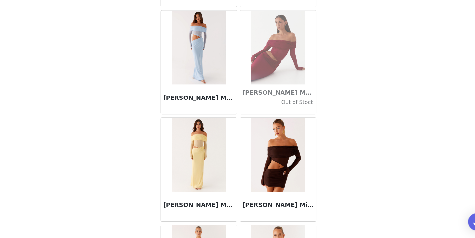
scroll to position [13251, 0]
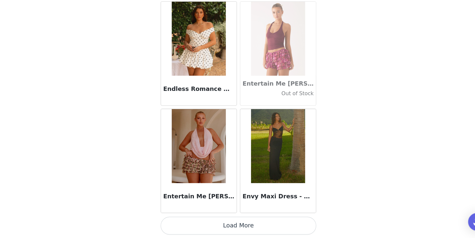
click at [241, 222] on button "Load More" at bounding box center [237, 227] width 139 height 16
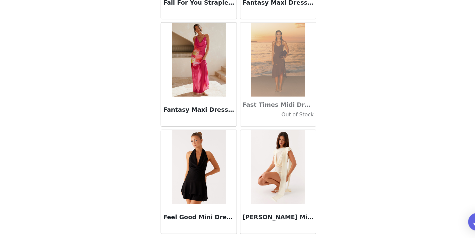
scroll to position [14211, 0]
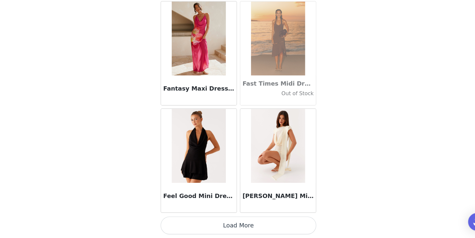
click at [245, 223] on button "Load More" at bounding box center [237, 227] width 139 height 16
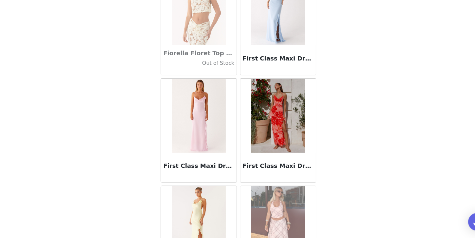
scroll to position [15171, 0]
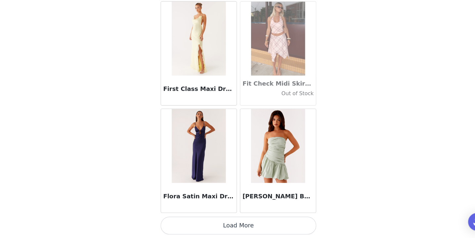
click at [223, 226] on button "Load More" at bounding box center [237, 227] width 139 height 16
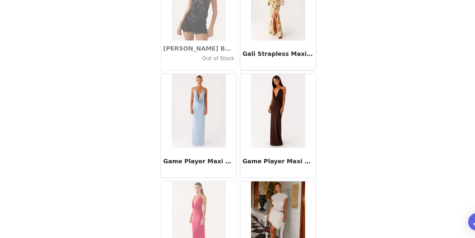
scroll to position [16130, 0]
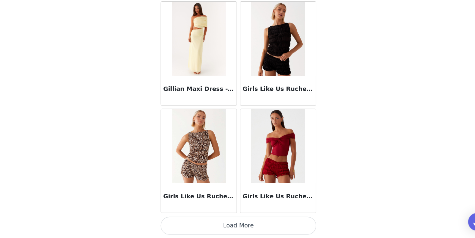
click at [244, 233] on button "Load More" at bounding box center [237, 227] width 139 height 16
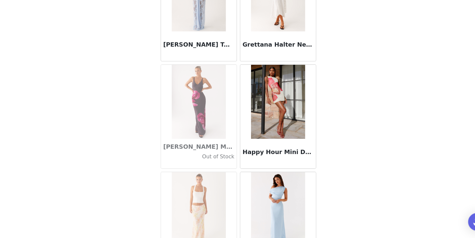
scroll to position [17090, 0]
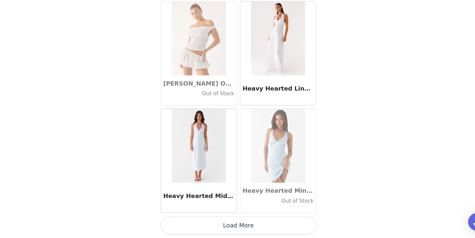
click at [232, 229] on button "Load More" at bounding box center [237, 227] width 139 height 16
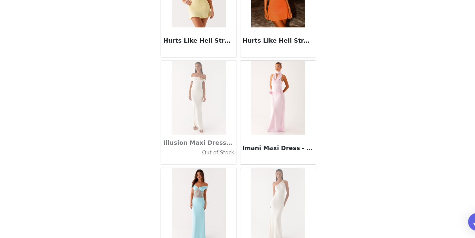
scroll to position [18050, 0]
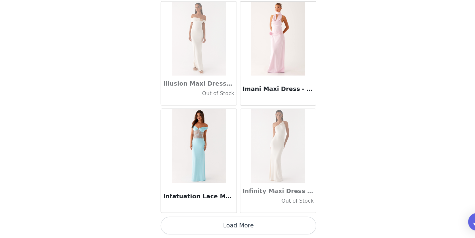
click at [234, 226] on button "Load More" at bounding box center [237, 227] width 139 height 16
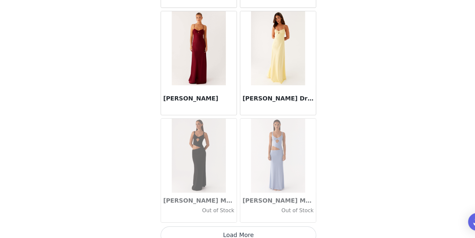
scroll to position [19010, 0]
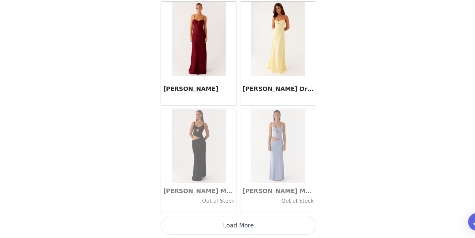
click at [232, 231] on button "Load More" at bounding box center [237, 227] width 139 height 16
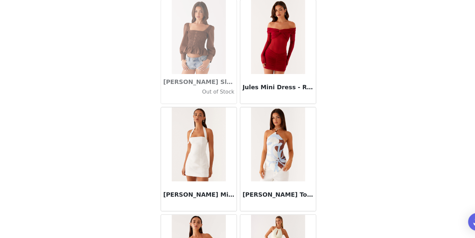
scroll to position [19969, 0]
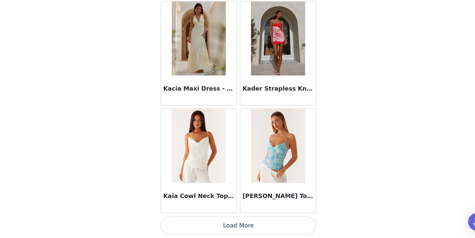
click at [230, 229] on button "Load More" at bounding box center [237, 227] width 139 height 16
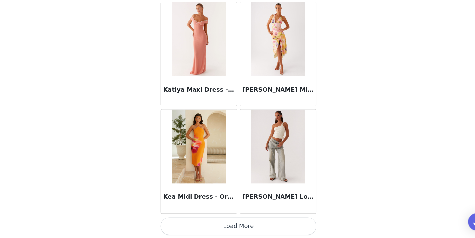
scroll to position [20929, 0]
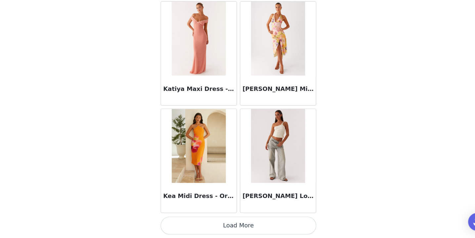
click at [247, 222] on button "Load More" at bounding box center [237, 227] width 139 height 16
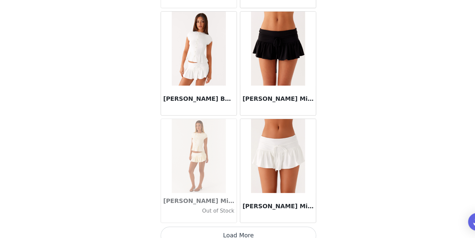
scroll to position [21889, 0]
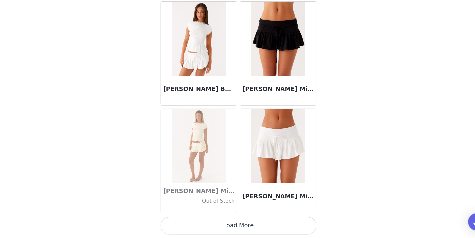
click at [240, 221] on button "Load More" at bounding box center [237, 227] width 139 height 16
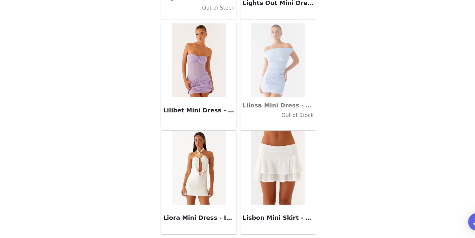
scroll to position [22849, 0]
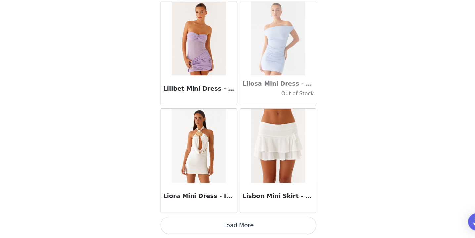
click at [236, 222] on button "Load More" at bounding box center [237, 227] width 139 height 16
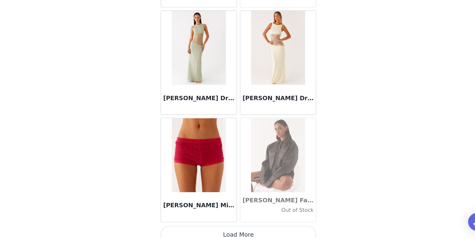
scroll to position [23808, 0]
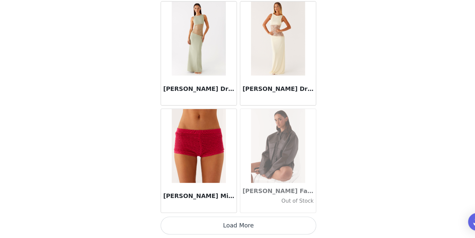
click at [245, 230] on button "Load More" at bounding box center [237, 227] width 139 height 16
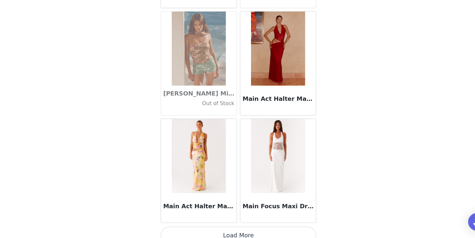
scroll to position [24768, 0]
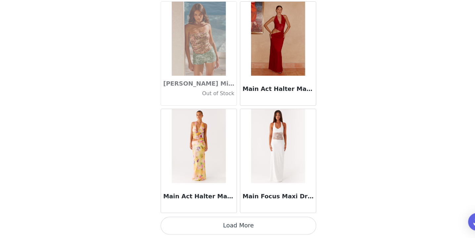
click at [238, 231] on button "Load More" at bounding box center [237, 227] width 139 height 16
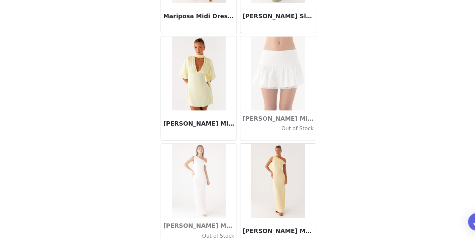
scroll to position [25728, 0]
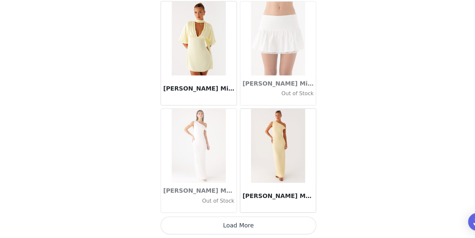
click at [246, 230] on button "Load More" at bounding box center [237, 227] width 139 height 16
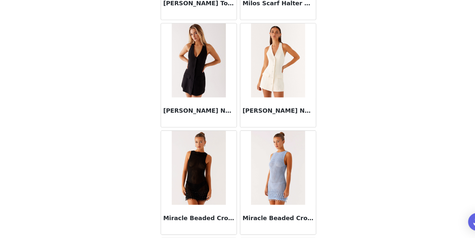
scroll to position [26688, 0]
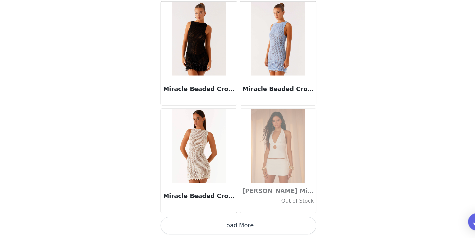
click at [247, 226] on button "Load More" at bounding box center [237, 227] width 139 height 16
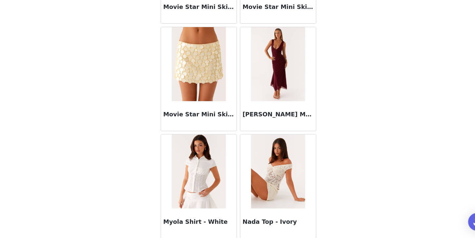
scroll to position [27647, 0]
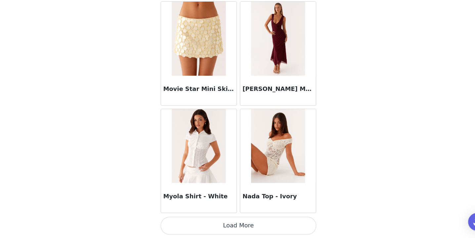
click at [238, 227] on button "Load More" at bounding box center [237, 227] width 139 height 16
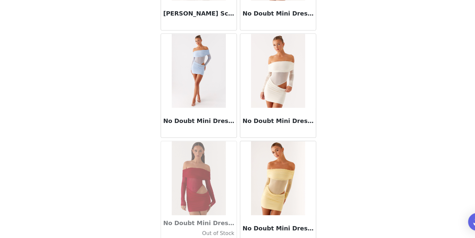
scroll to position [28607, 0]
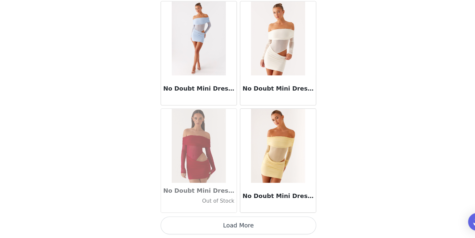
click at [231, 221] on button "Load More" at bounding box center [237, 227] width 139 height 16
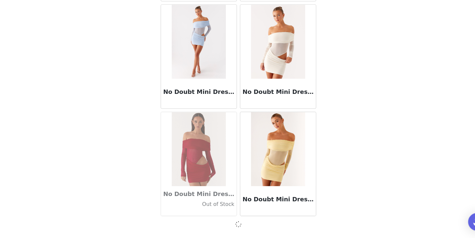
scroll to position [28604, 0]
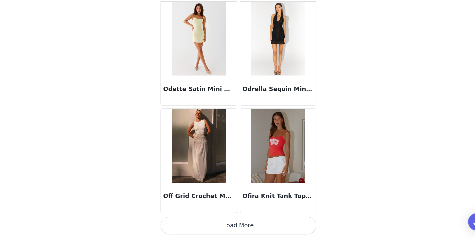
click at [223, 224] on button "Load More" at bounding box center [237, 227] width 139 height 16
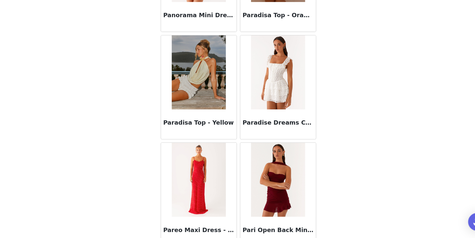
scroll to position [30527, 0]
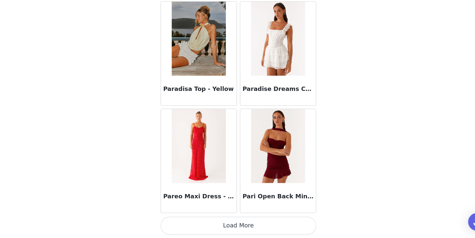
click at [230, 231] on button "Load More" at bounding box center [237, 227] width 139 height 16
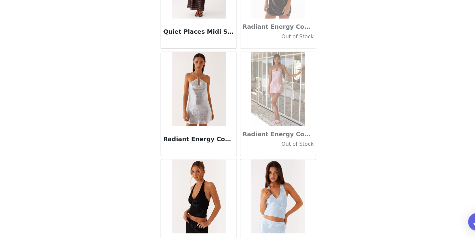
scroll to position [31486, 0]
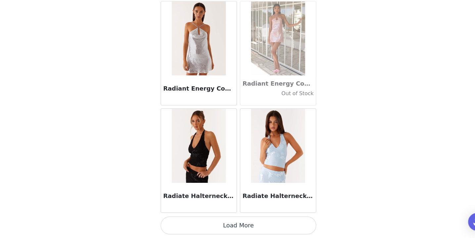
click at [231, 222] on button "Load More" at bounding box center [237, 227] width 139 height 16
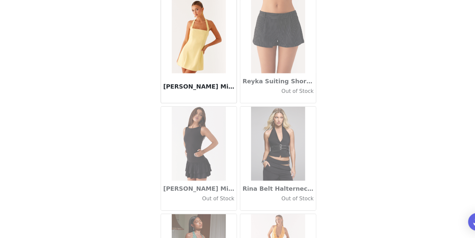
scroll to position [32446, 0]
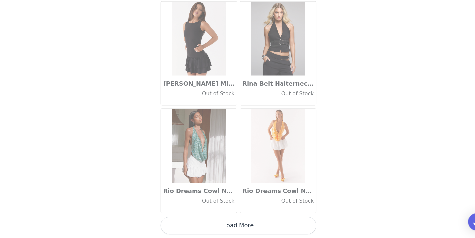
click at [234, 225] on button "Load More" at bounding box center [237, 227] width 139 height 16
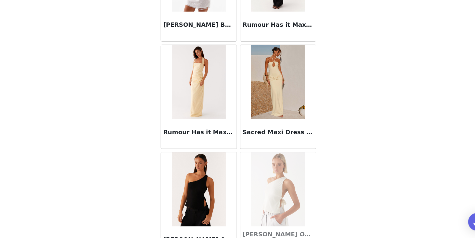
scroll to position [33406, 0]
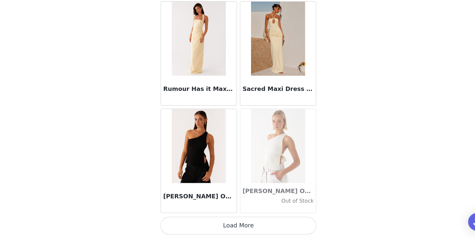
click at [230, 227] on button "Load More" at bounding box center [237, 227] width 139 height 16
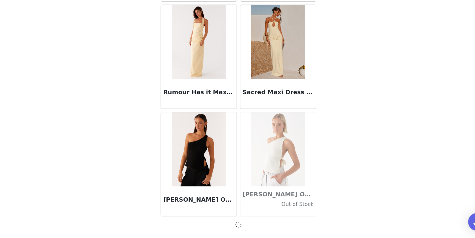
scroll to position [33403, 0]
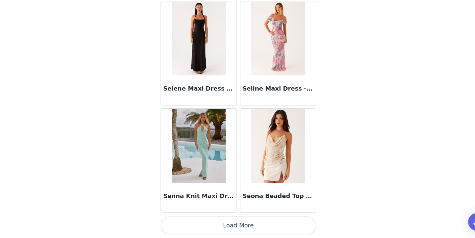
click at [232, 228] on button "Load More" at bounding box center [237, 227] width 139 height 16
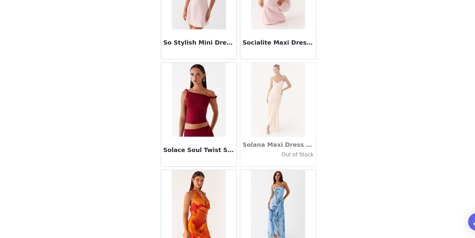
scroll to position [35325, 0]
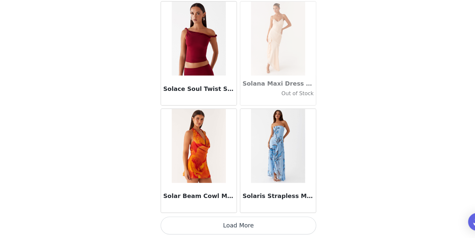
click at [224, 223] on button "Load More" at bounding box center [237, 227] width 139 height 16
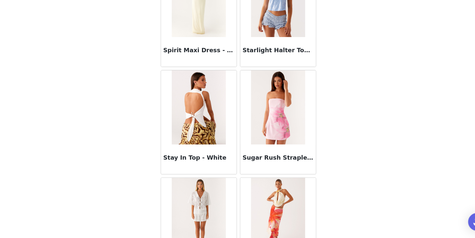
scroll to position [36285, 0]
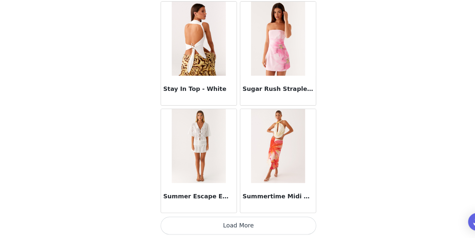
click at [226, 226] on button "Load More" at bounding box center [237, 227] width 139 height 16
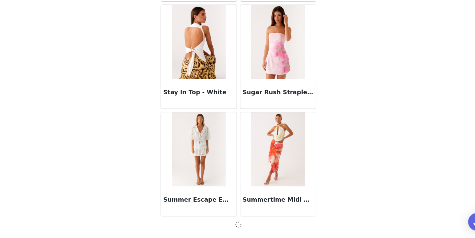
scroll to position [36282, 0]
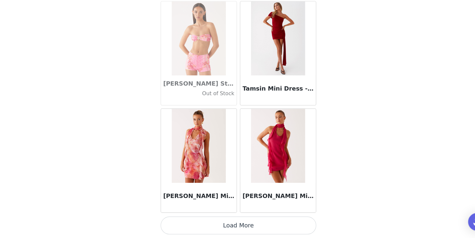
click at [232, 229] on button "Load More" at bounding box center [237, 227] width 139 height 16
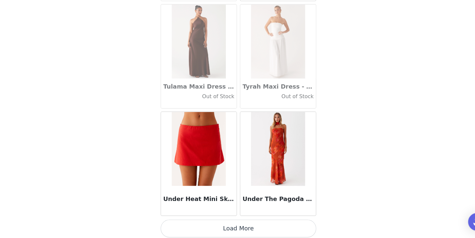
scroll to position [38205, 0]
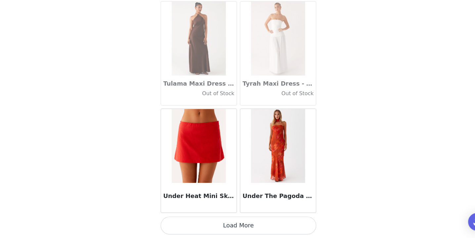
click at [240, 231] on button "Load More" at bounding box center [237, 227] width 139 height 16
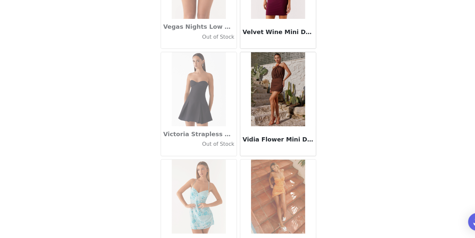
scroll to position [39164, 0]
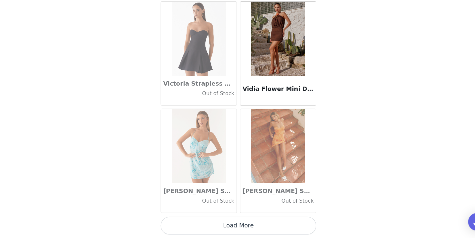
click at [233, 230] on button "Load More" at bounding box center [237, 227] width 139 height 16
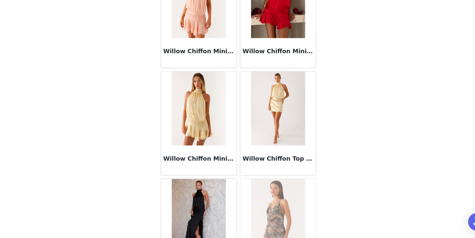
scroll to position [40124, 0]
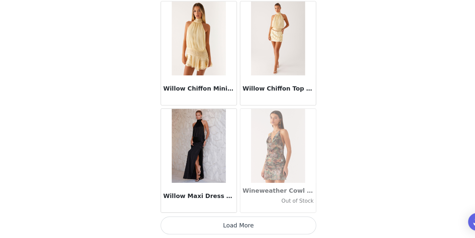
click at [240, 224] on button "Load More" at bounding box center [237, 227] width 139 height 16
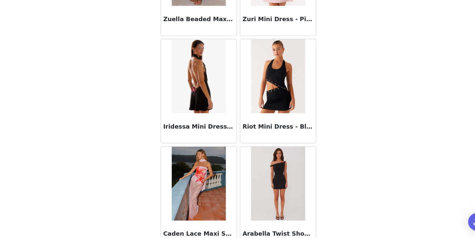
scroll to position [41084, 0]
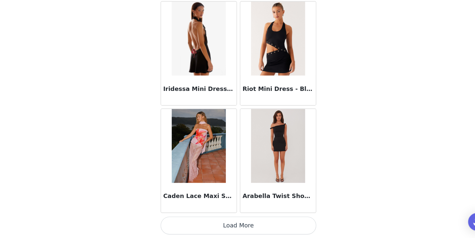
click at [221, 221] on button "Load More" at bounding box center [237, 227] width 139 height 16
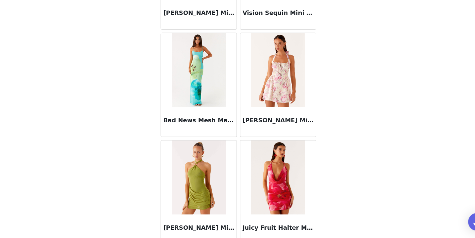
scroll to position [42044, 0]
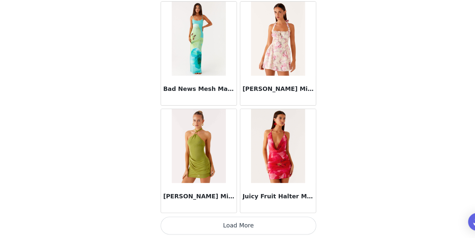
click at [229, 224] on button "Load More" at bounding box center [237, 227] width 139 height 16
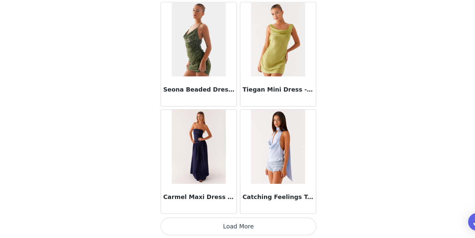
scroll to position [43003, 0]
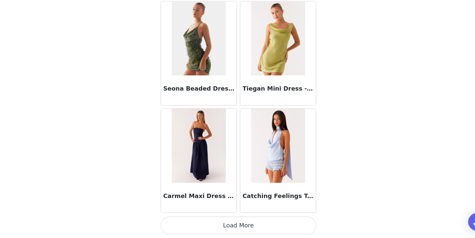
click at [228, 228] on button "Load More" at bounding box center [237, 227] width 139 height 16
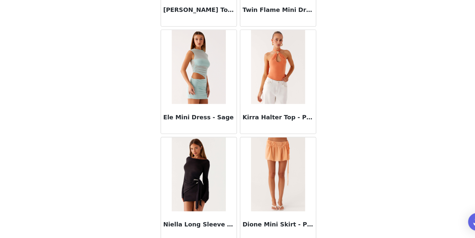
scroll to position [43963, 0]
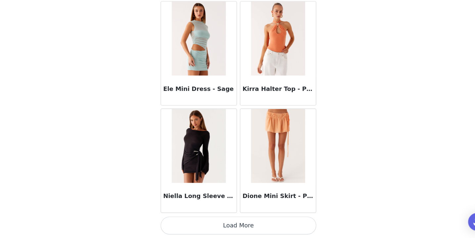
click at [230, 225] on button "Load More" at bounding box center [237, 227] width 139 height 16
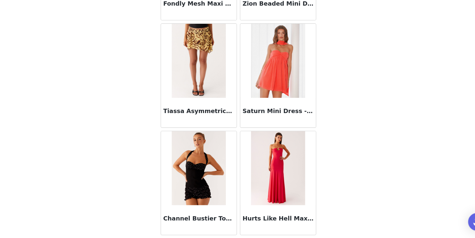
scroll to position [44923, 0]
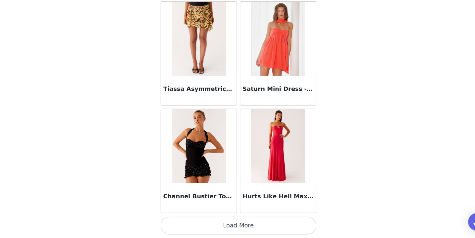
click at [226, 227] on button "Load More" at bounding box center [237, 227] width 139 height 16
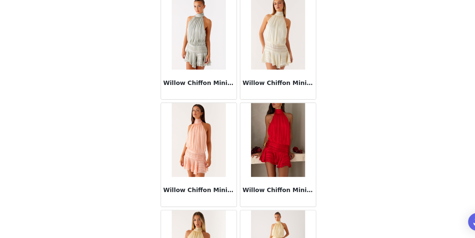
scroll to position [39918, 0]
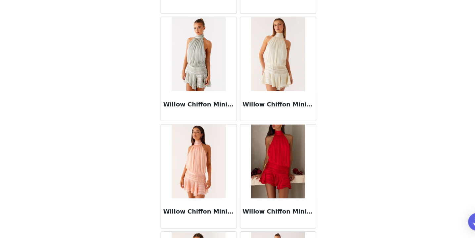
click at [271, 88] on img at bounding box center [273, 74] width 48 height 66
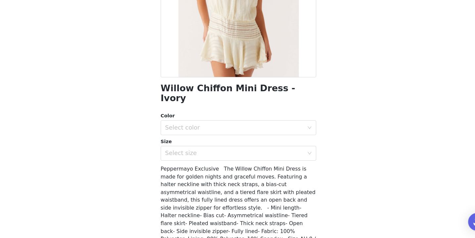
scroll to position [97, 0]
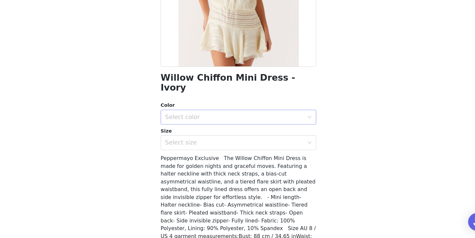
click at [215, 127] on div "Select color" at bounding box center [234, 130] width 124 height 7
click at [214, 132] on li "Ivory" at bounding box center [237, 135] width 139 height 11
click at [214, 150] on div "Select size" at bounding box center [234, 153] width 124 height 7
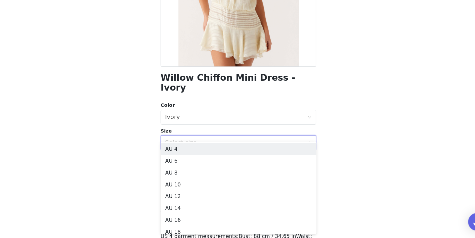
click at [213, 153] on ul "AU 4 AU 6 AU 8 AU 10 AU 12 AU 14 AU 16 AU 18 AU 20 AU 22" at bounding box center [237, 193] width 139 height 83
click at [213, 157] on li "AU 4" at bounding box center [237, 158] width 139 height 11
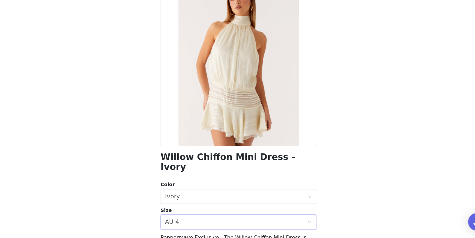
scroll to position [124, 0]
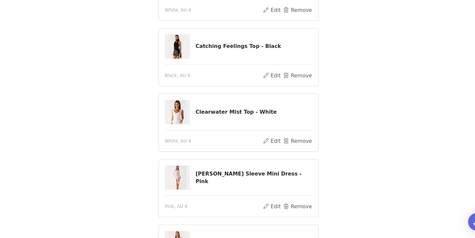
scroll to position [81, 0]
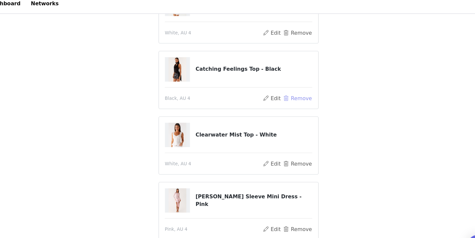
click at [288, 93] on button "Remove" at bounding box center [290, 93] width 26 height 8
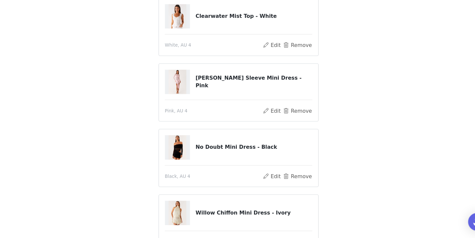
scroll to position [127, 0]
click at [292, 125] on button "Remove" at bounding box center [290, 124] width 26 height 8
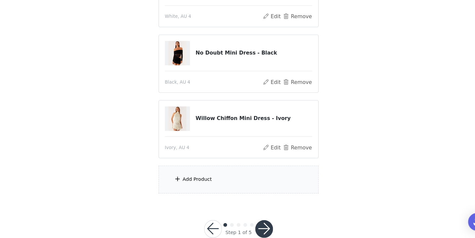
scroll to position [167, 0]
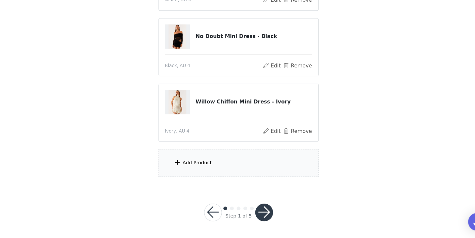
click at [208, 176] on div "Add Product" at bounding box center [237, 171] width 143 height 25
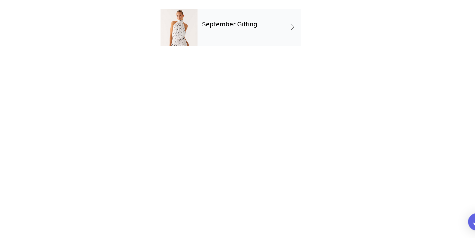
click at [235, 55] on div "September Gifting" at bounding box center [247, 49] width 92 height 33
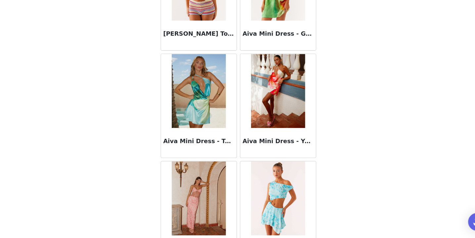
scroll to position [774, 0]
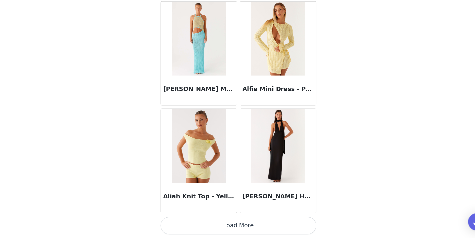
click at [209, 226] on button "Load More" at bounding box center [237, 227] width 139 height 16
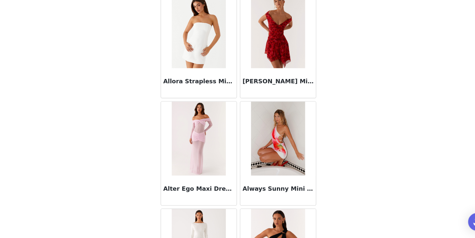
scroll to position [1734, 0]
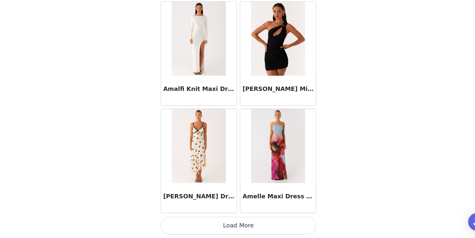
click at [233, 221] on button "Load More" at bounding box center [237, 227] width 139 height 16
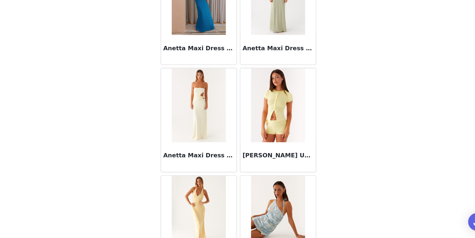
scroll to position [2694, 0]
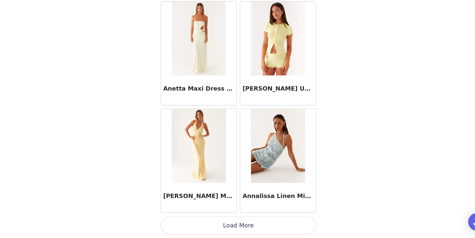
click at [238, 230] on button "Load More" at bounding box center [237, 227] width 139 height 16
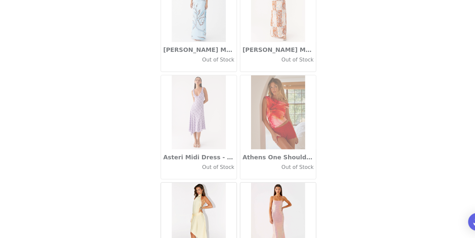
scroll to position [3654, 0]
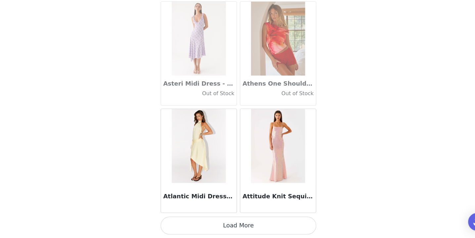
click at [234, 228] on button "Load More" at bounding box center [237, 227] width 139 height 16
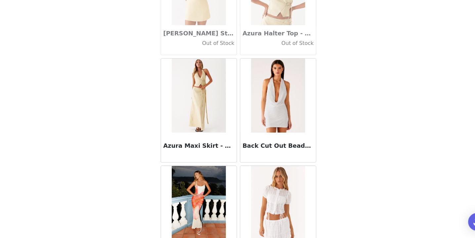
scroll to position [4613, 0]
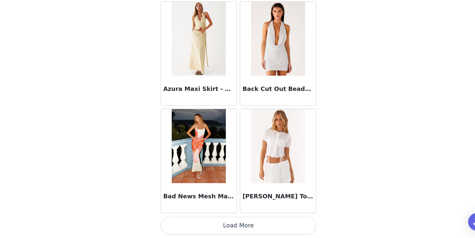
click at [233, 228] on button "Load More" at bounding box center [237, 227] width 139 height 16
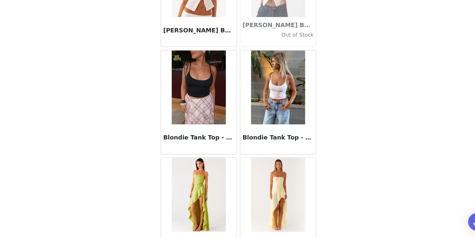
scroll to position [5573, 0]
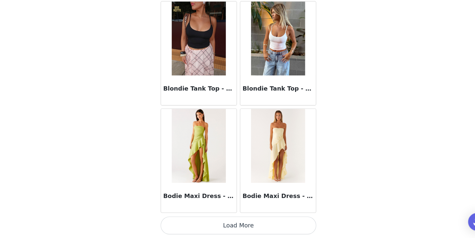
click at [239, 222] on button "Load More" at bounding box center [237, 227] width 139 height 16
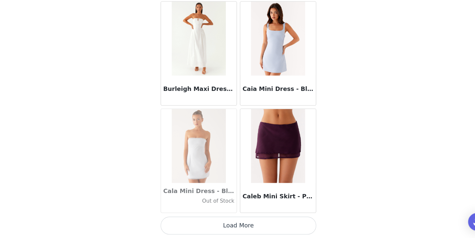
scroll to position [167, 0]
click at [224, 226] on button "Load More" at bounding box center [237, 227] width 139 height 16
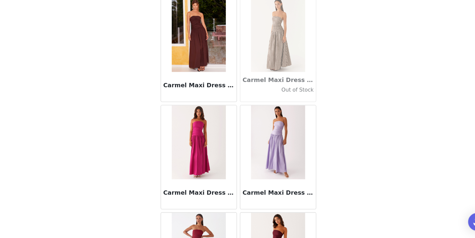
scroll to position [7493, 0]
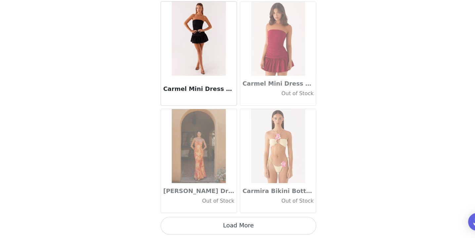
click at [237, 225] on button "Load More" at bounding box center [237, 227] width 139 height 16
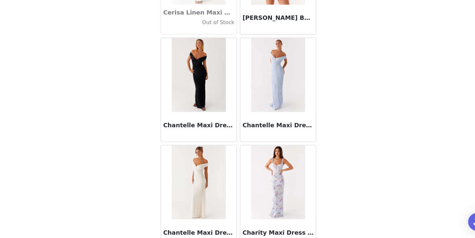
scroll to position [8452, 0]
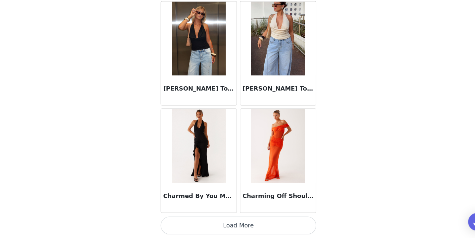
click at [227, 226] on button "Load More" at bounding box center [237, 227] width 139 height 16
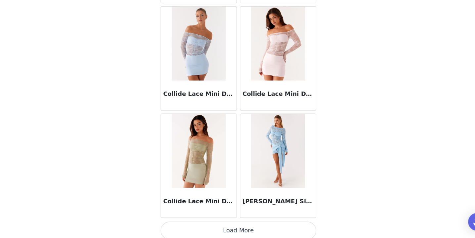
scroll to position [9412, 0]
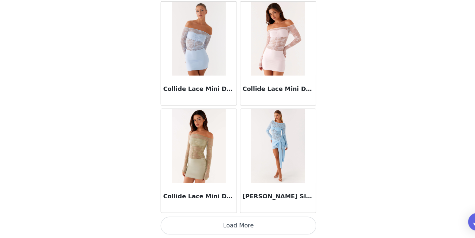
click at [228, 223] on button "Load More" at bounding box center [237, 227] width 139 height 16
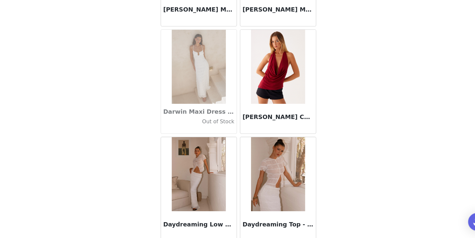
scroll to position [10372, 0]
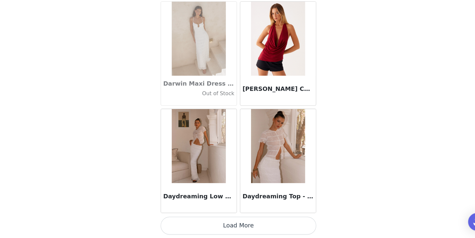
click at [221, 230] on button "Load More" at bounding box center [237, 227] width 139 height 16
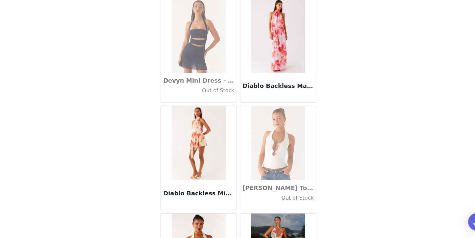
scroll to position [11332, 0]
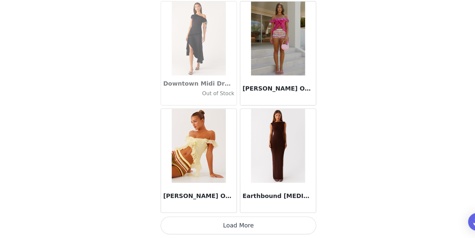
click at [223, 226] on button "Load More" at bounding box center [237, 227] width 139 height 16
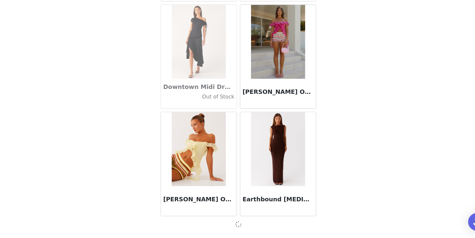
scroll to position [11329, 0]
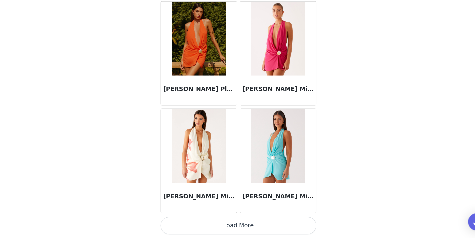
click at [217, 226] on button "Load More" at bounding box center [237, 227] width 139 height 16
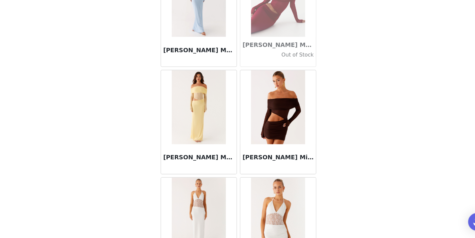
scroll to position [12997, 0]
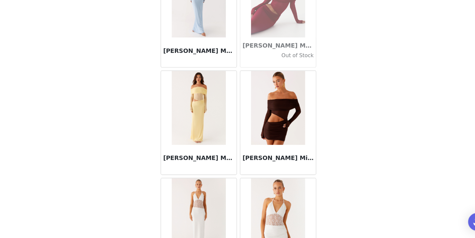
click at [273, 132] on img at bounding box center [273, 122] width 48 height 66
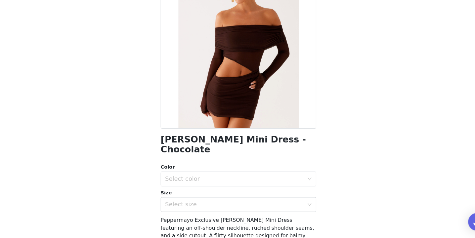
scroll to position [49, 0]
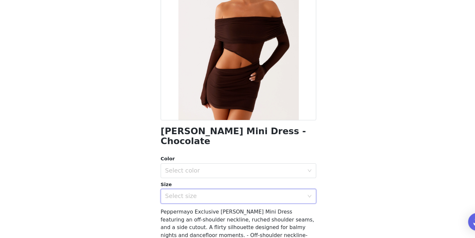
click at [199, 197] on div "Select size" at bounding box center [235, 201] width 127 height 13
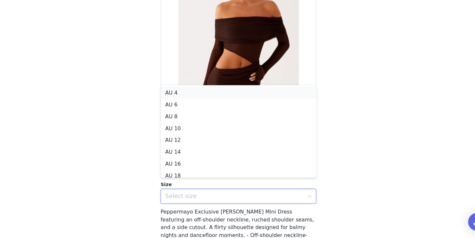
click at [207, 108] on li "AU 4" at bounding box center [237, 108] width 139 height 11
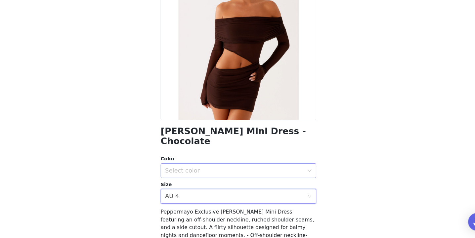
click at [207, 175] on div "Select color" at bounding box center [234, 178] width 124 height 7
click at [204, 183] on li "Chcolate" at bounding box center [237, 183] width 139 height 11
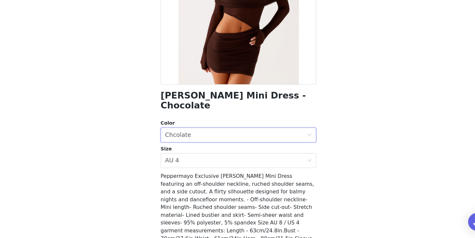
scroll to position [111, 0]
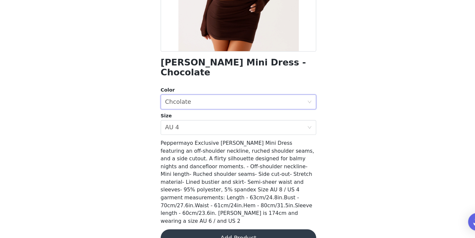
click at [217, 230] on button "Add Product" at bounding box center [237, 238] width 139 height 16
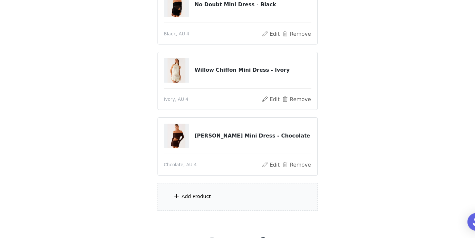
scroll to position [226, 0]
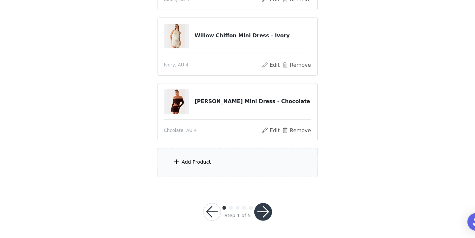
click at [215, 181] on div "Add Product" at bounding box center [237, 170] width 143 height 25
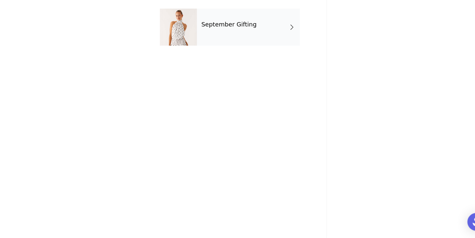
click at [245, 51] on div "September Gifting" at bounding box center [247, 49] width 92 height 33
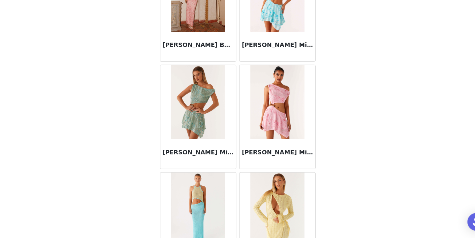
scroll to position [774, 0]
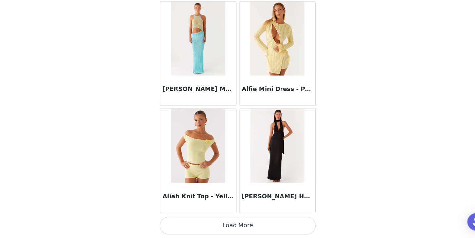
click at [215, 229] on button "Load More" at bounding box center [237, 227] width 139 height 16
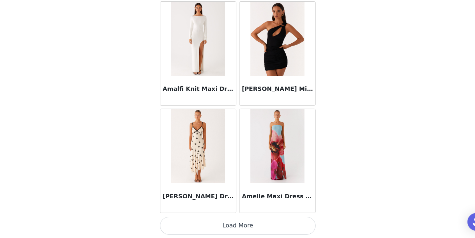
click at [228, 228] on button "Load More" at bounding box center [237, 227] width 139 height 16
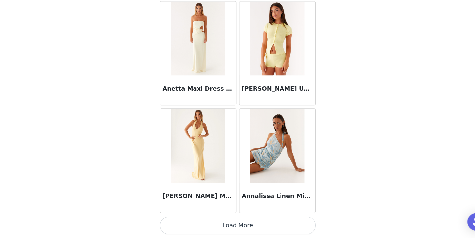
click at [231, 225] on button "Load More" at bounding box center [237, 227] width 139 height 16
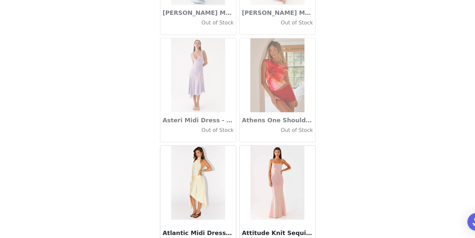
scroll to position [3654, 0]
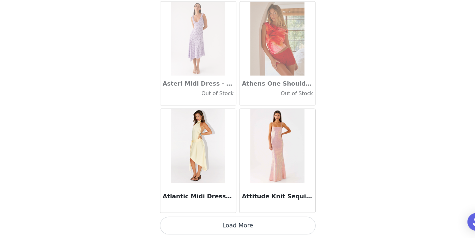
click at [209, 222] on button "Load More" at bounding box center [237, 227] width 139 height 16
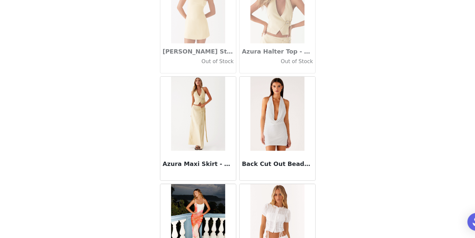
scroll to position [4613, 0]
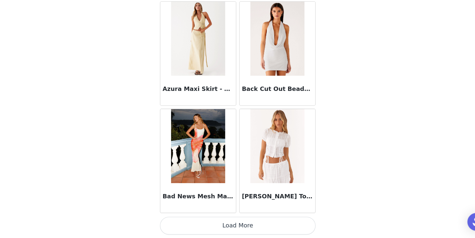
click at [236, 227] on button "Load More" at bounding box center [237, 227] width 139 height 16
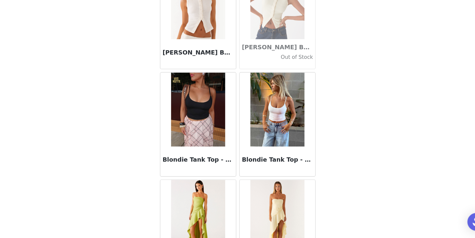
scroll to position [5573, 0]
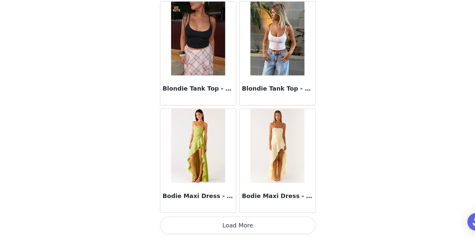
click at [214, 223] on button "Load More" at bounding box center [237, 227] width 139 height 16
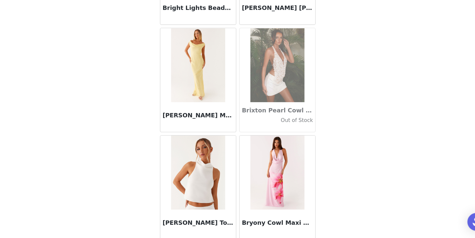
scroll to position [6533, 0]
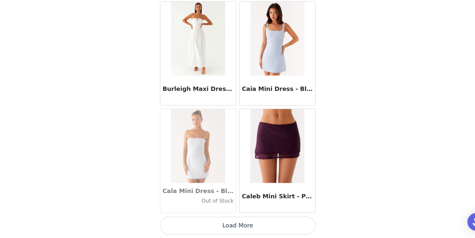
click at [225, 226] on button "Load More" at bounding box center [237, 227] width 139 height 16
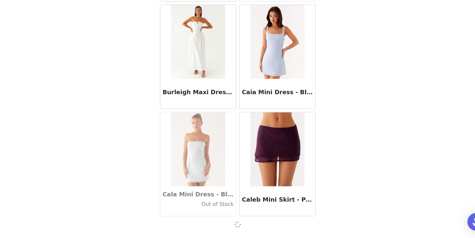
scroll to position [6530, 0]
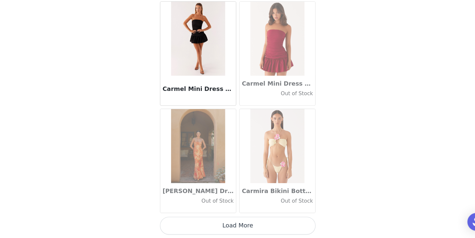
click at [221, 224] on button "Load More" at bounding box center [237, 227] width 139 height 16
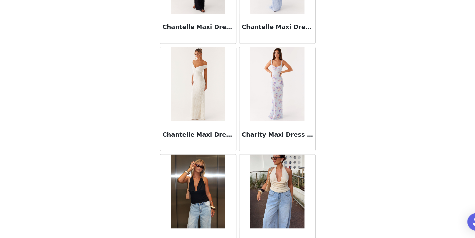
scroll to position [8452, 0]
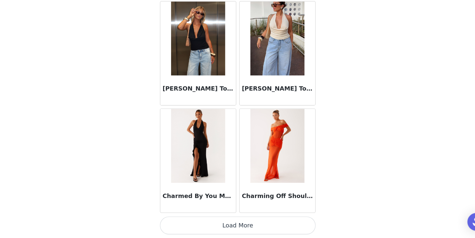
click at [240, 223] on button "Load More" at bounding box center [237, 227] width 139 height 16
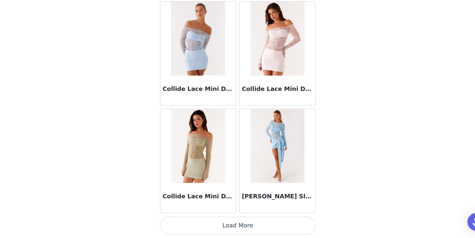
click at [221, 230] on button "Load More" at bounding box center [237, 227] width 139 height 16
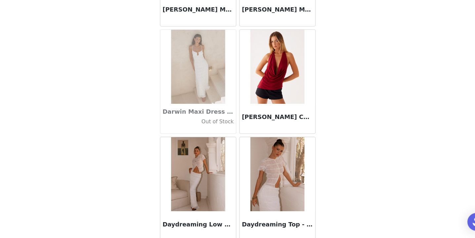
scroll to position [10372, 0]
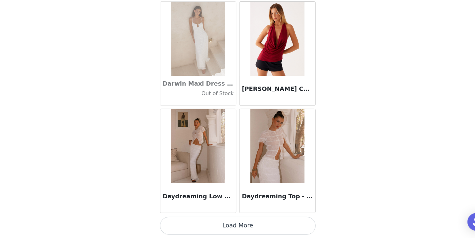
click at [245, 224] on button "Load More" at bounding box center [237, 227] width 139 height 16
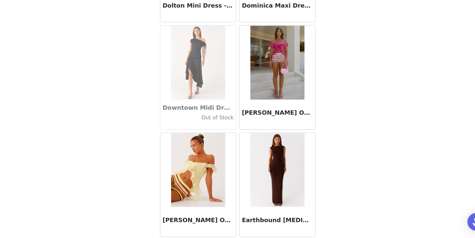
scroll to position [11332, 0]
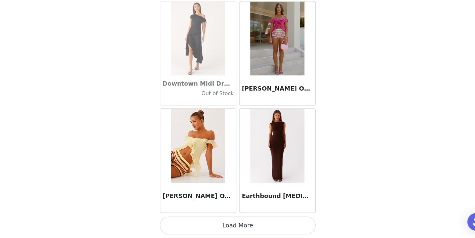
click at [235, 222] on button "Load More" at bounding box center [237, 227] width 139 height 16
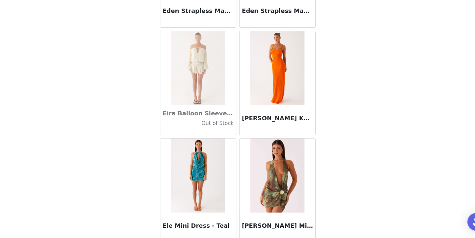
scroll to position [12291, 0]
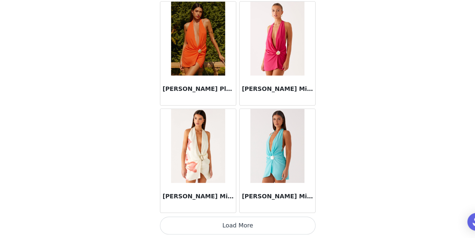
click at [218, 229] on button "Load More" at bounding box center [237, 227] width 139 height 16
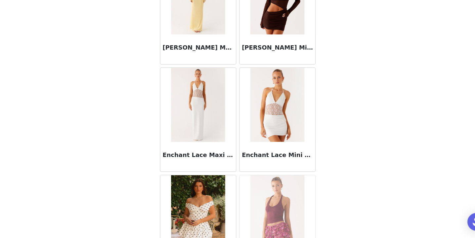
scroll to position [13251, 0]
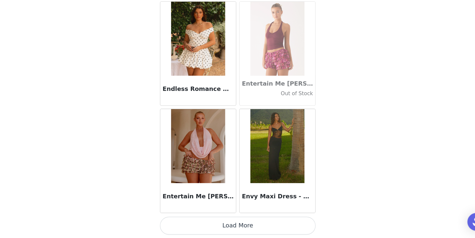
click at [241, 226] on button "Load More" at bounding box center [237, 227] width 139 height 16
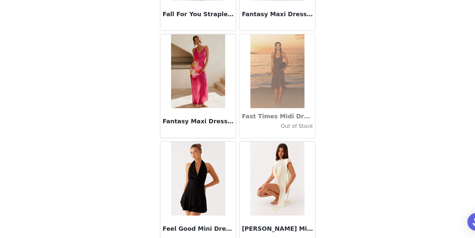
scroll to position [14211, 0]
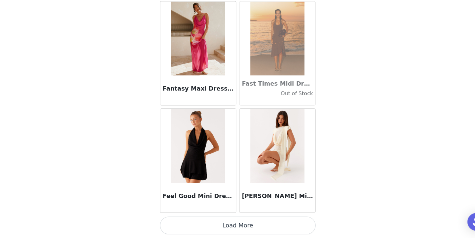
click at [239, 222] on button "Load More" at bounding box center [237, 227] width 139 height 16
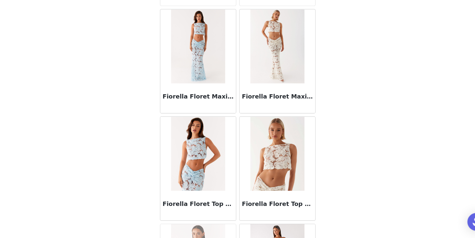
scroll to position [15171, 0]
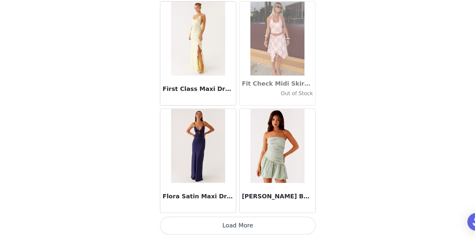
click at [223, 227] on button "Load More" at bounding box center [237, 227] width 139 height 16
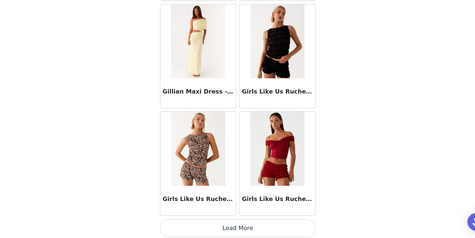
scroll to position [16130, 0]
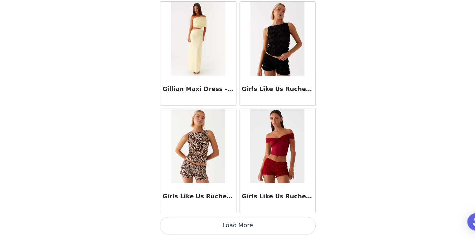
click at [239, 223] on button "Load More" at bounding box center [237, 227] width 139 height 16
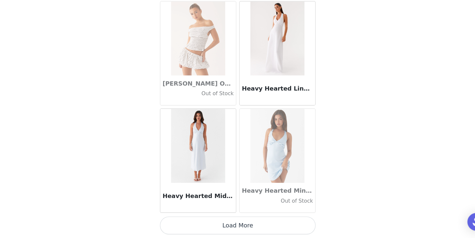
click at [226, 219] on button "Load More" at bounding box center [237, 227] width 139 height 16
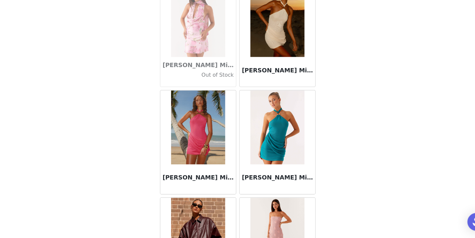
scroll to position [18050, 0]
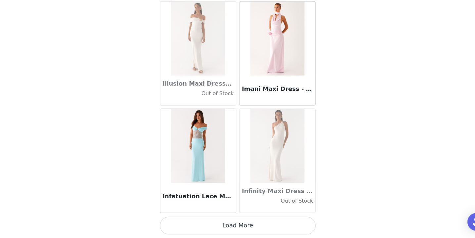
click at [231, 229] on button "Load More" at bounding box center [237, 227] width 139 height 16
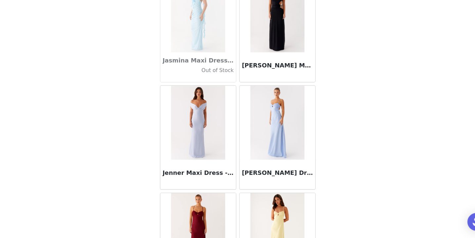
scroll to position [19010, 0]
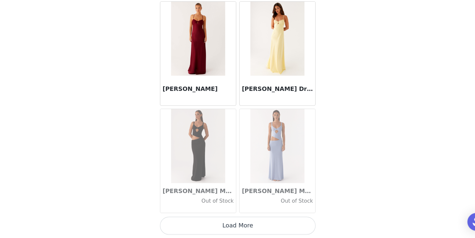
click at [233, 226] on button "Load More" at bounding box center [237, 227] width 139 height 16
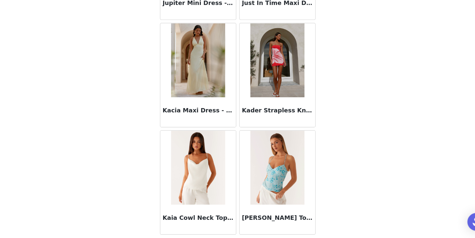
scroll to position [19969, 0]
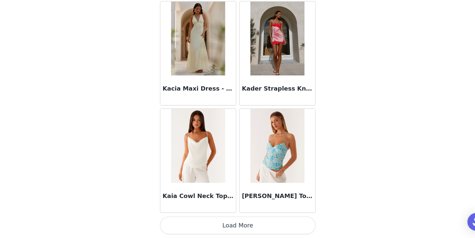
click at [234, 226] on button "Load More" at bounding box center [237, 227] width 139 height 16
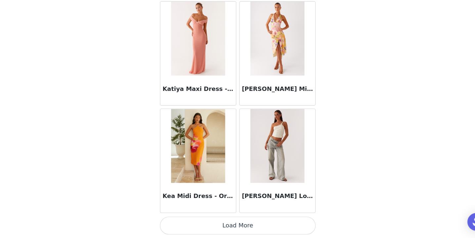
click at [226, 230] on button "Load More" at bounding box center [237, 227] width 139 height 16
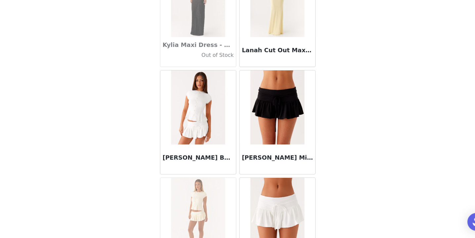
scroll to position [21889, 0]
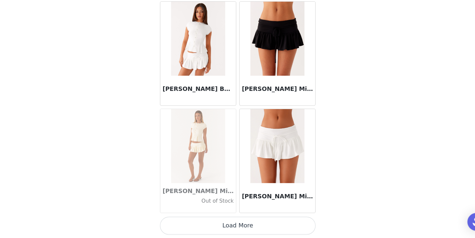
click at [231, 224] on button "Load More" at bounding box center [237, 227] width 139 height 16
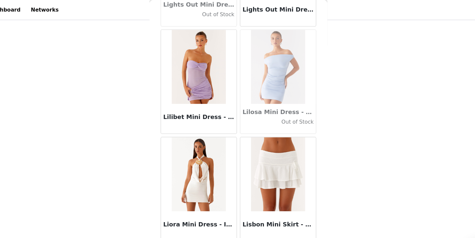
scroll to position [226, 0]
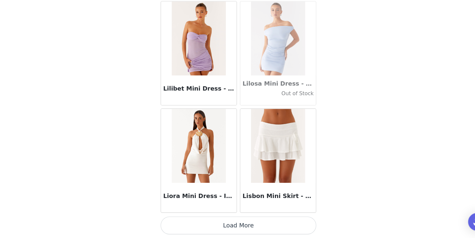
click at [234, 224] on button "Load More" at bounding box center [237, 227] width 139 height 16
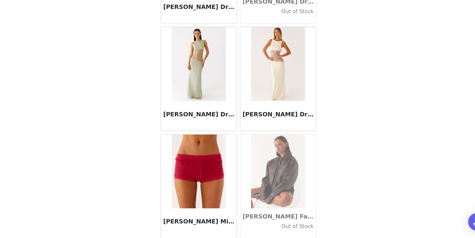
scroll to position [23808, 0]
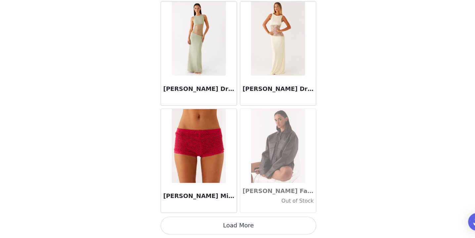
click at [234, 227] on button "Load More" at bounding box center [237, 227] width 139 height 16
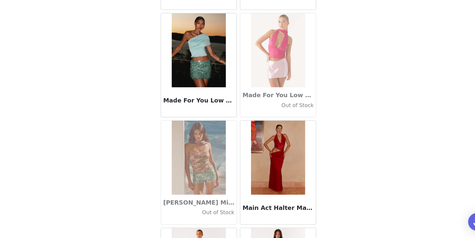
scroll to position [24768, 0]
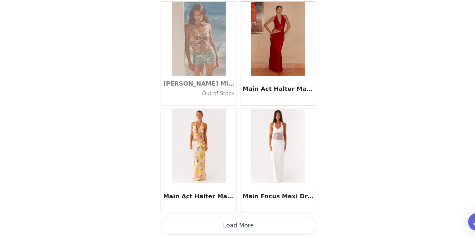
click at [223, 224] on button "Load More" at bounding box center [237, 227] width 139 height 16
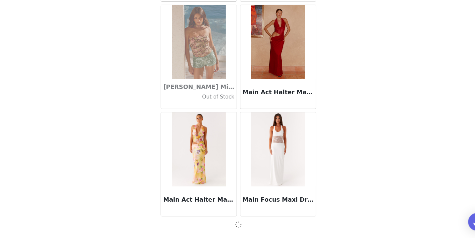
scroll to position [24765, 0]
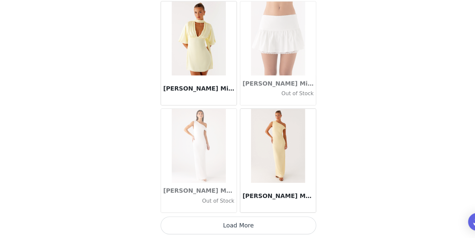
click at [227, 224] on button "Load More" at bounding box center [237, 227] width 139 height 16
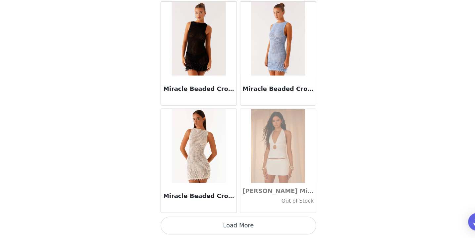
click at [239, 229] on button "Load More" at bounding box center [237, 227] width 139 height 16
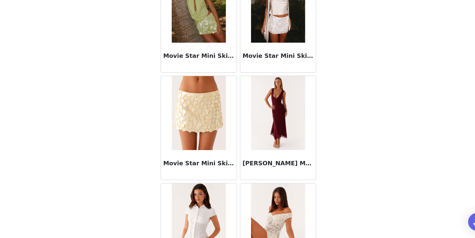
scroll to position [27647, 0]
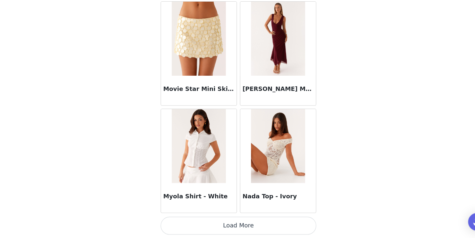
click at [229, 224] on button "Load More" at bounding box center [237, 227] width 139 height 16
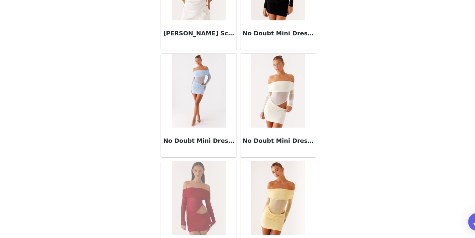
scroll to position [28607, 0]
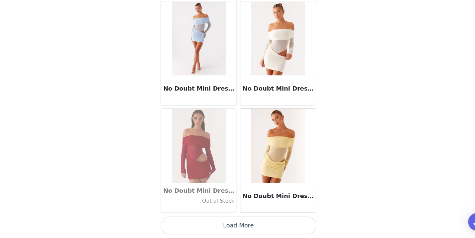
click at [223, 231] on button "Load More" at bounding box center [237, 227] width 139 height 16
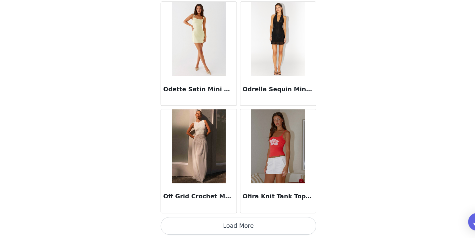
scroll to position [29567, 0]
click at [233, 226] on button "Load More" at bounding box center [237, 227] width 139 height 16
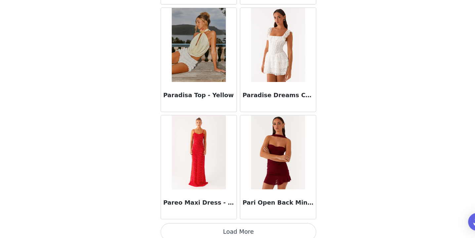
scroll to position [30527, 0]
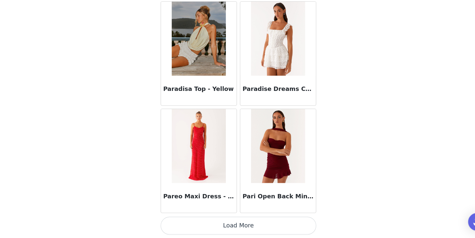
click at [233, 221] on button "Load More" at bounding box center [237, 227] width 139 height 16
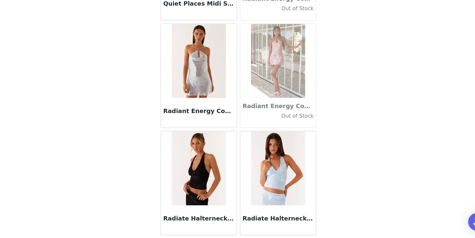
scroll to position [31486, 0]
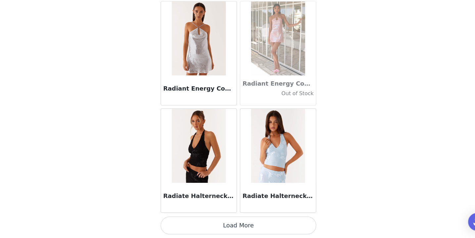
click at [230, 229] on button "Load More" at bounding box center [237, 227] width 139 height 16
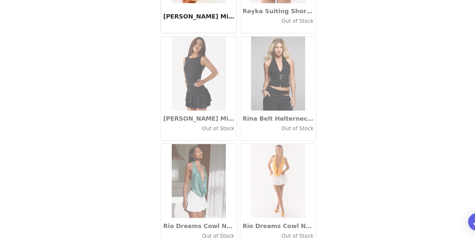
scroll to position [32446, 0]
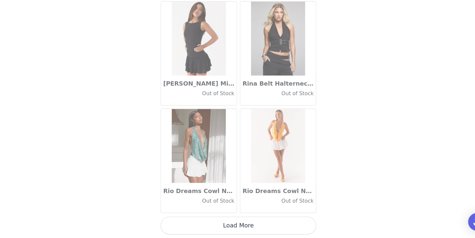
click at [223, 227] on button "Load More" at bounding box center [237, 227] width 139 height 16
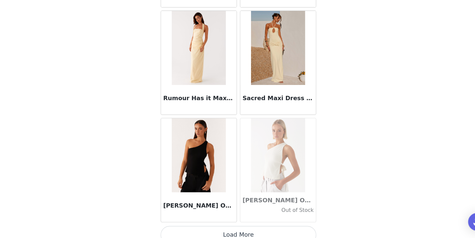
scroll to position [33406, 0]
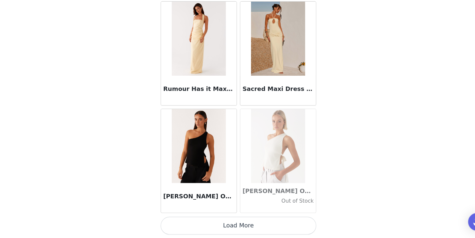
click at [225, 228] on button "Load More" at bounding box center [237, 227] width 139 height 16
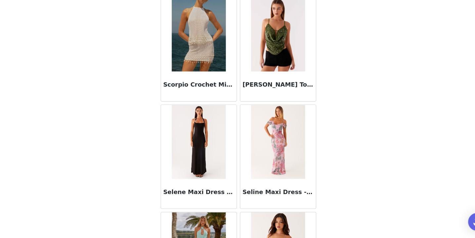
scroll to position [34366, 0]
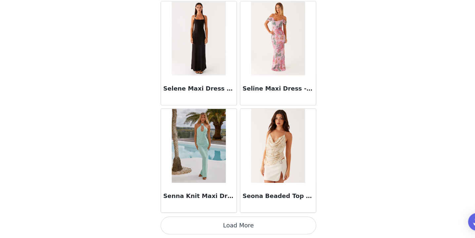
click at [223, 230] on button "Load More" at bounding box center [237, 227] width 139 height 16
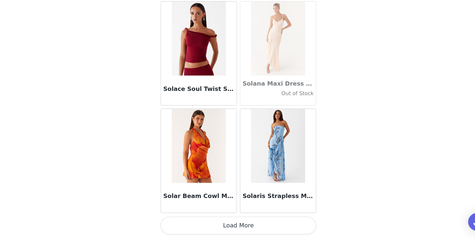
scroll to position [208, 0]
click at [242, 229] on button "Load More" at bounding box center [237, 227] width 139 height 16
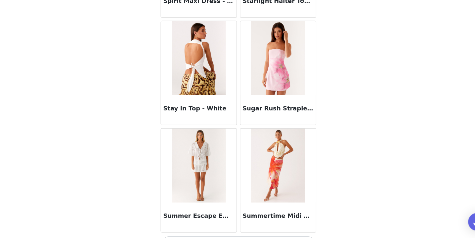
scroll to position [36285, 0]
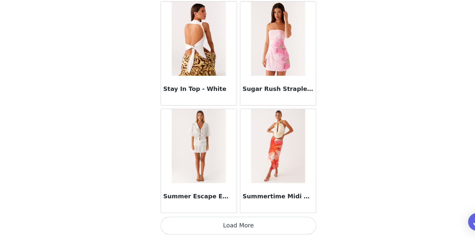
click at [231, 230] on button "Load More" at bounding box center [237, 227] width 139 height 16
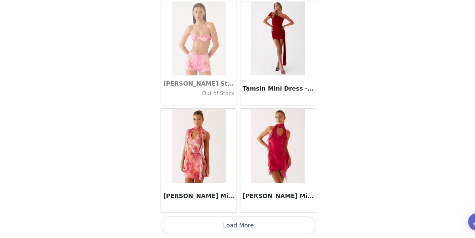
scroll to position [226, 0]
click at [237, 223] on button "Load More" at bounding box center [237, 227] width 139 height 16
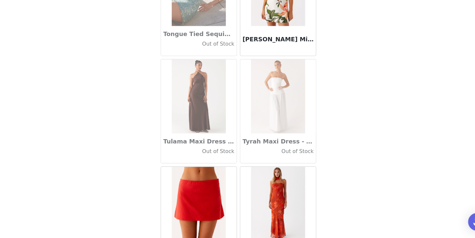
scroll to position [38205, 0]
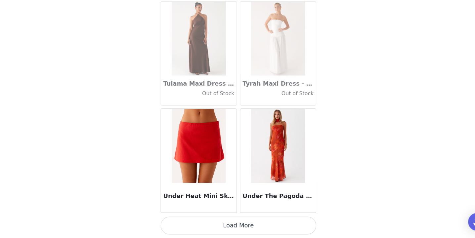
click at [229, 228] on button "Load More" at bounding box center [237, 227] width 139 height 16
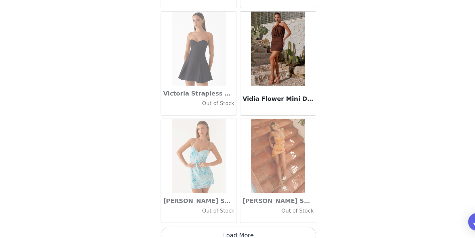
scroll to position [39164, 0]
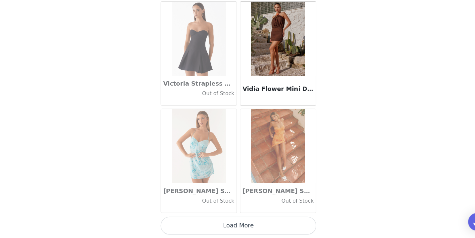
click at [237, 228] on button "Load More" at bounding box center [237, 227] width 139 height 16
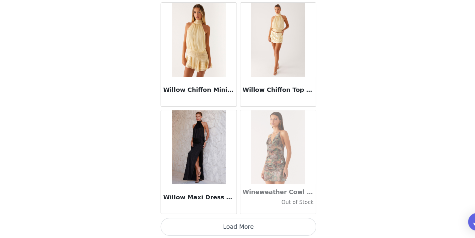
scroll to position [40124, 0]
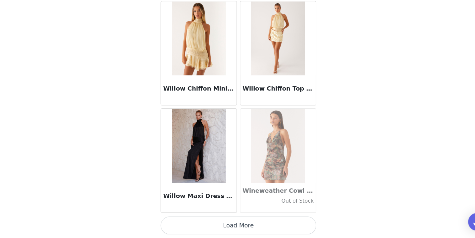
click at [240, 223] on button "Load More" at bounding box center [237, 227] width 139 height 16
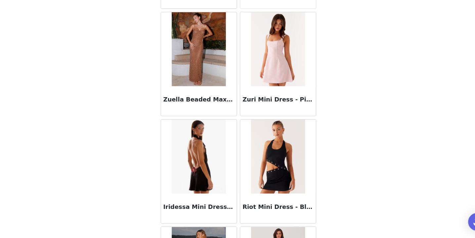
scroll to position [41084, 0]
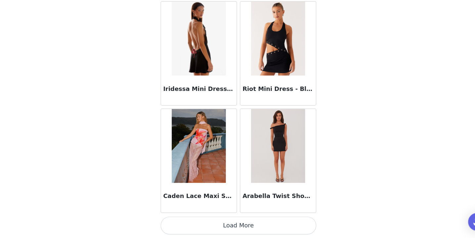
click at [238, 222] on button "Load More" at bounding box center [237, 227] width 139 height 16
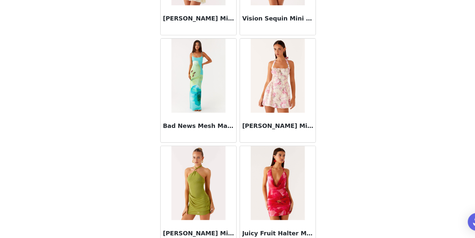
scroll to position [42044, 0]
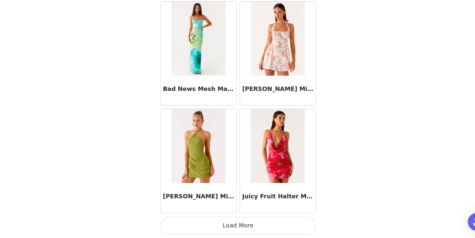
click at [233, 225] on button "Load More" at bounding box center [237, 227] width 139 height 16
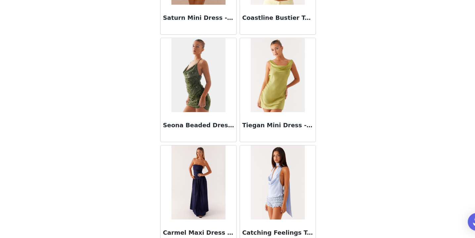
scroll to position [43003, 0]
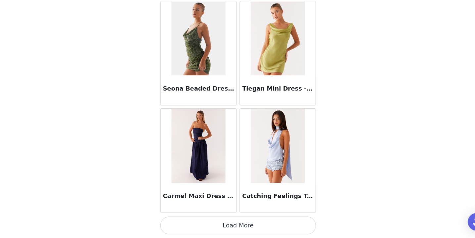
click at [225, 229] on button "Load More" at bounding box center [237, 227] width 139 height 16
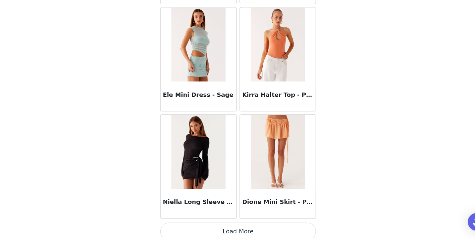
scroll to position [43963, 0]
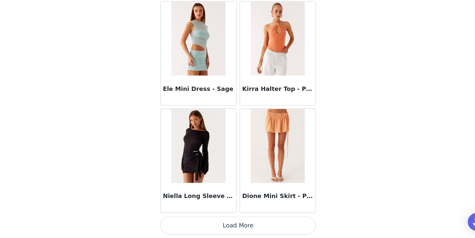
click at [223, 225] on button "Load More" at bounding box center [237, 227] width 139 height 16
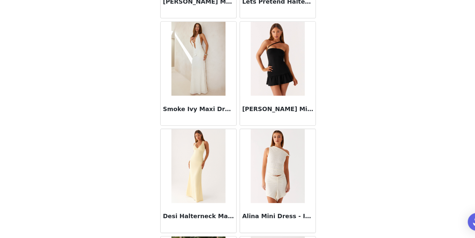
scroll to position [44533, 0]
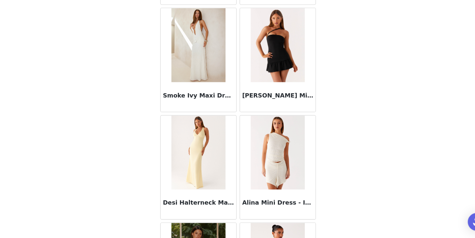
click at [267, 86] on img at bounding box center [273, 66] width 48 height 66
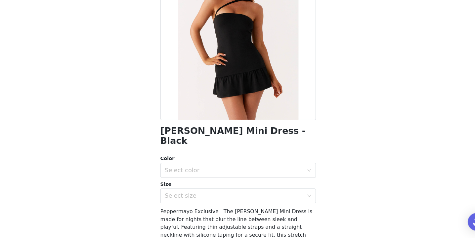
scroll to position [69, 0]
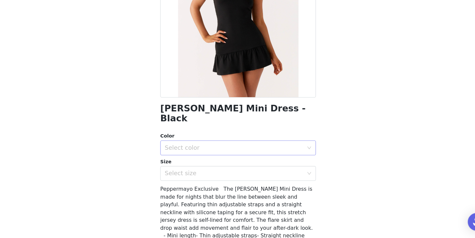
click at [225, 154] on div "Select color" at bounding box center [234, 157] width 124 height 7
click at [226, 164] on li "Black" at bounding box center [237, 163] width 139 height 11
click at [218, 177] on div "Select size" at bounding box center [234, 180] width 124 height 7
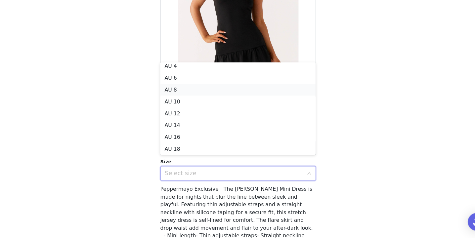
scroll to position [0, 0]
click at [217, 88] on li "AU 4" at bounding box center [237, 87] width 139 height 11
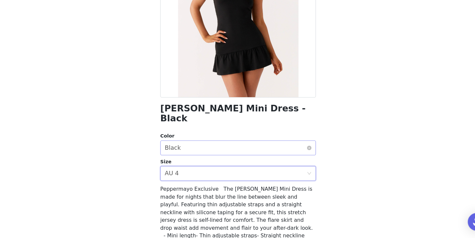
scroll to position [117, 0]
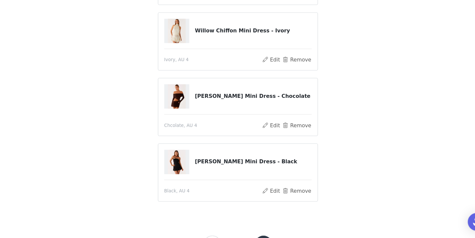
scroll to position [215, 0]
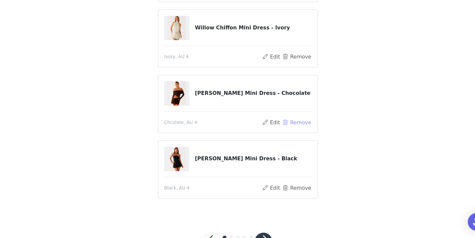
click at [293, 135] on button "Remove" at bounding box center [290, 135] width 26 height 8
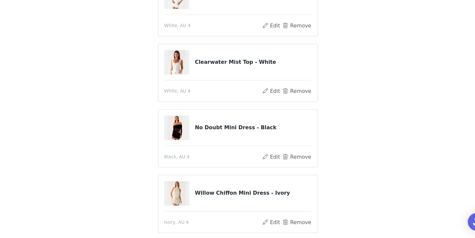
scroll to position [190, 0]
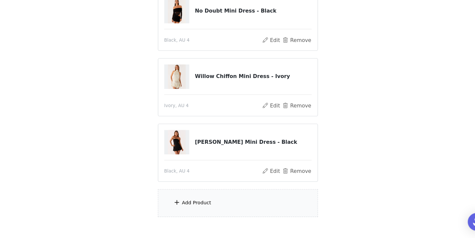
click at [208, 211] on div "Add Product" at bounding box center [237, 207] width 143 height 25
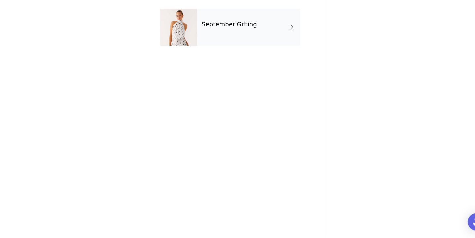
click at [235, 56] on div "September Gifting" at bounding box center [247, 49] width 92 height 33
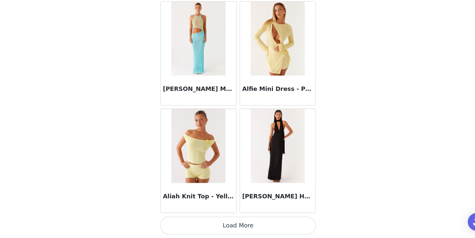
scroll to position [226, 0]
click at [217, 224] on button "Load More" at bounding box center [237, 227] width 139 height 16
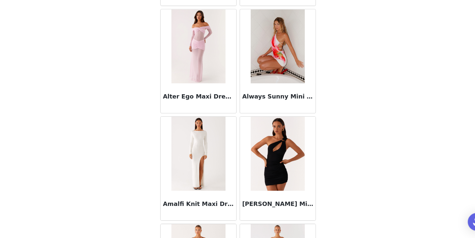
scroll to position [1734, 0]
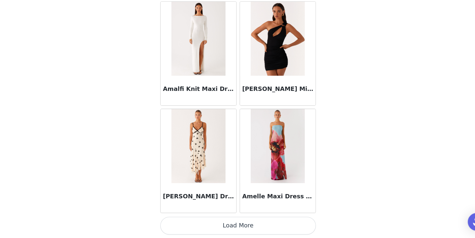
click at [226, 228] on button "Load More" at bounding box center [237, 227] width 139 height 16
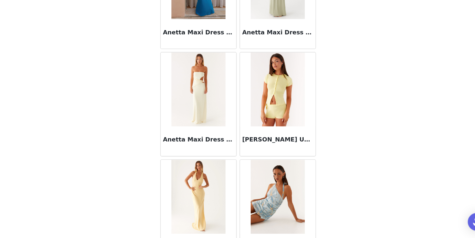
scroll to position [2694, 0]
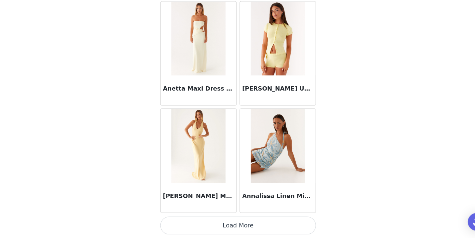
click at [233, 223] on button "Load More" at bounding box center [237, 227] width 139 height 16
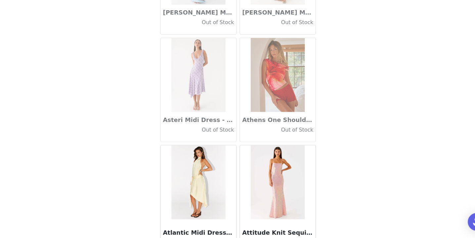
scroll to position [3654, 0]
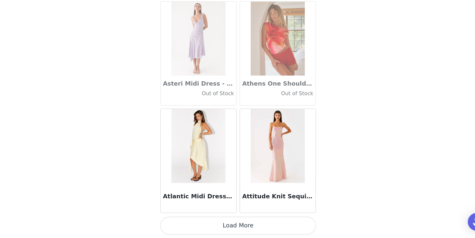
click at [218, 219] on button "Load More" at bounding box center [237, 227] width 139 height 16
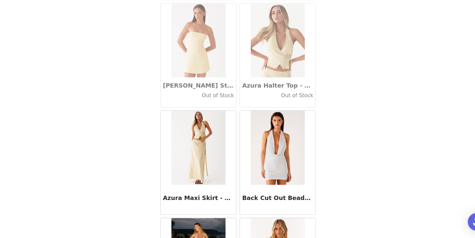
scroll to position [4613, 0]
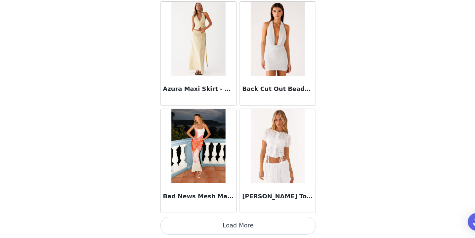
click at [228, 224] on button "Load More" at bounding box center [237, 227] width 139 height 16
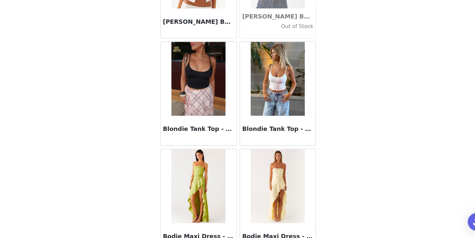
scroll to position [5573, 0]
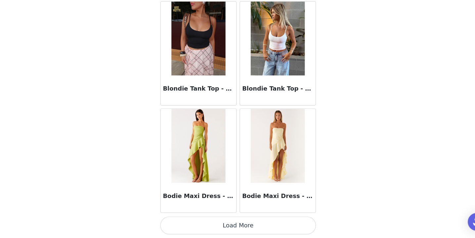
click at [224, 225] on button "Load More" at bounding box center [237, 227] width 139 height 16
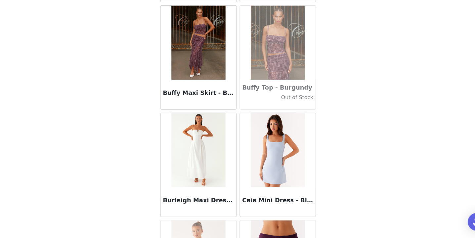
scroll to position [6533, 0]
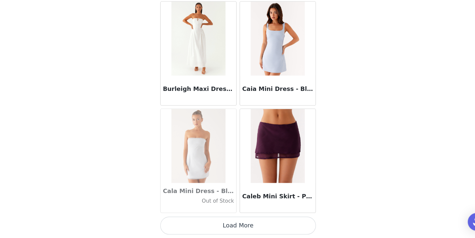
click at [224, 228] on button "Load More" at bounding box center [237, 227] width 139 height 16
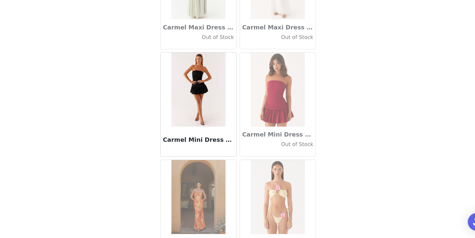
scroll to position [7493, 0]
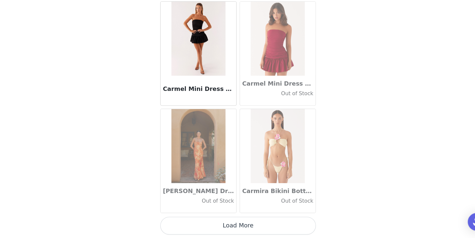
click at [227, 224] on button "Load More" at bounding box center [237, 227] width 139 height 16
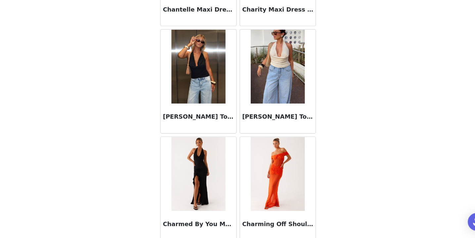
scroll to position [8452, 0]
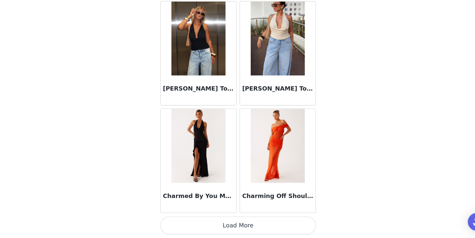
click at [223, 224] on button "Load More" at bounding box center [237, 227] width 139 height 16
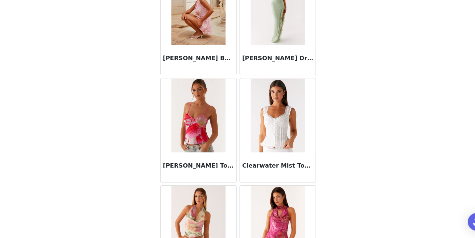
scroll to position [9412, 0]
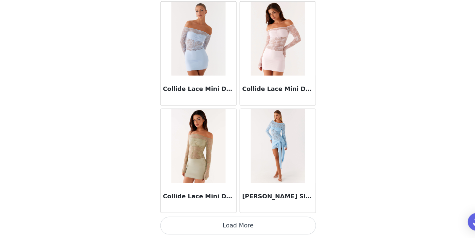
click at [254, 226] on button "Load More" at bounding box center [237, 227] width 139 height 16
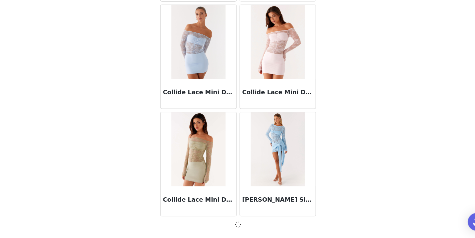
scroll to position [9409, 0]
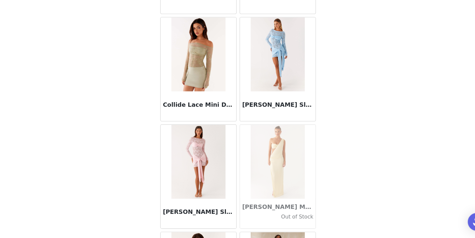
click at [205, 171] on img at bounding box center [202, 170] width 48 height 66
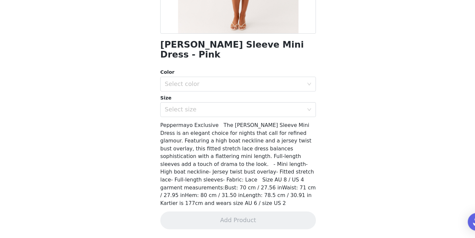
scroll to position [111, 0]
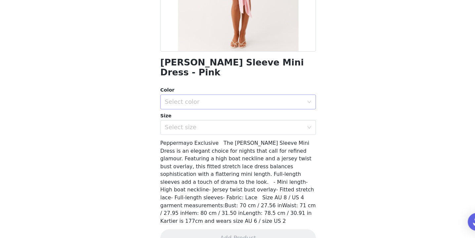
click at [231, 113] on div "Select color" at bounding box center [234, 116] width 124 height 7
click at [232, 120] on li "Pink" at bounding box center [237, 122] width 139 height 11
click at [223, 136] on div "Select size" at bounding box center [234, 139] width 124 height 7
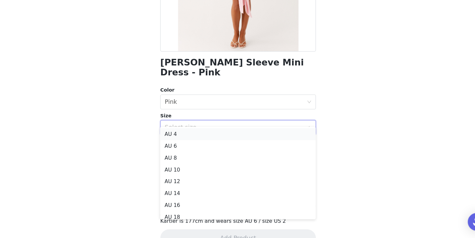
click at [214, 144] on li "AU 4" at bounding box center [237, 145] width 139 height 11
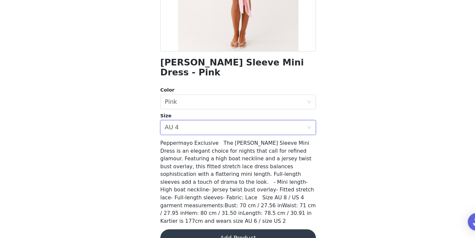
click at [222, 230] on button "Add Product" at bounding box center [237, 238] width 139 height 16
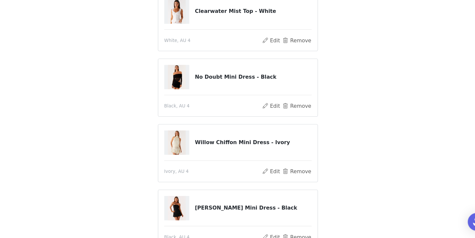
scroll to position [242, 0]
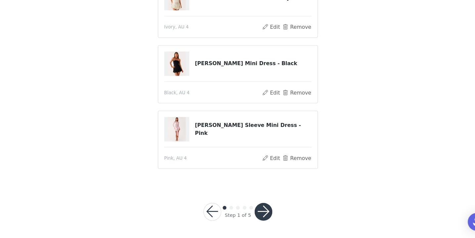
click at [262, 210] on button "button" at bounding box center [261, 215] width 16 height 16
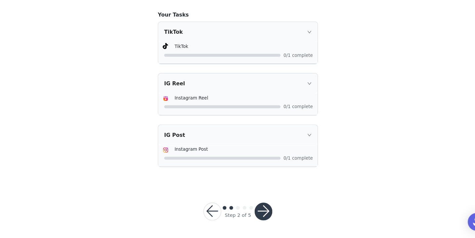
click at [302, 99] on icon "icon: right" at bounding box center [302, 100] width 4 height 4
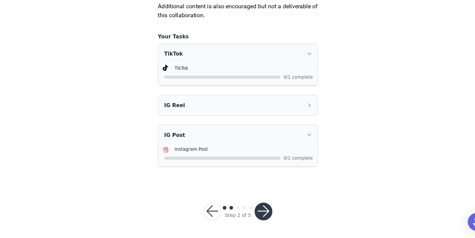
scroll to position [405, 0]
click at [301, 73] on icon "icon: right" at bounding box center [301, 73] width 3 height 2
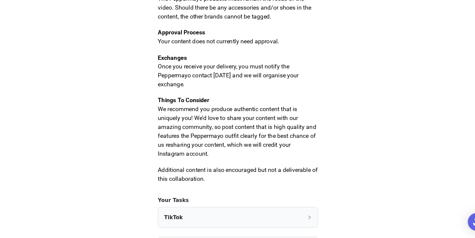
scroll to position [385, 0]
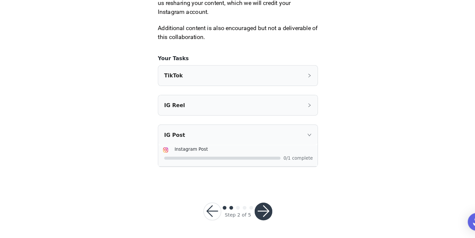
click at [301, 149] on div "IG Post" at bounding box center [237, 146] width 142 height 18
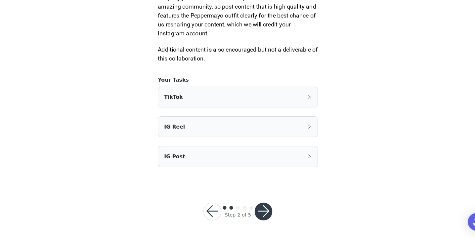
scroll to position [366, 0]
click at [263, 210] on button "button" at bounding box center [261, 215] width 16 height 16
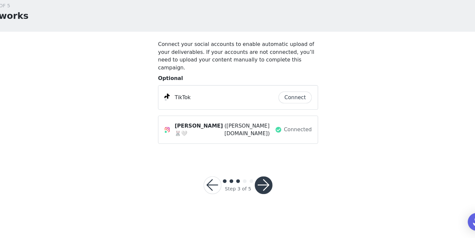
click at [261, 183] on button "button" at bounding box center [261, 191] width 16 height 16
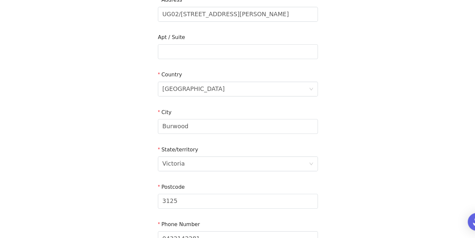
scroll to position [241, 0]
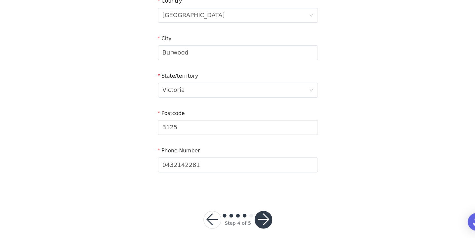
click at [260, 214] on button "button" at bounding box center [261, 222] width 16 height 16
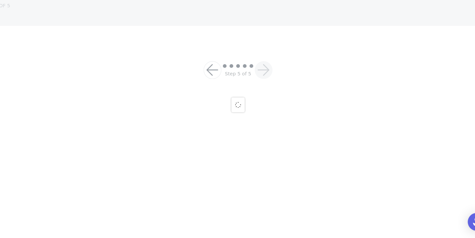
scroll to position [68, 0]
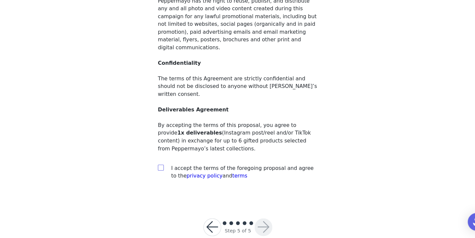
click at [169, 173] on input "checkbox" at bounding box center [168, 175] width 5 height 5
checkbox input "true"
click at [262, 221] on button "button" at bounding box center [261, 229] width 16 height 16
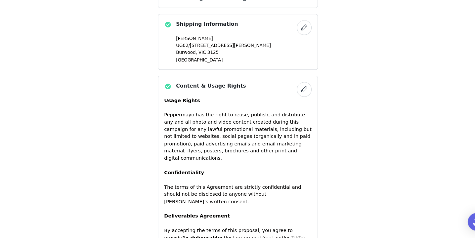
scroll to position [598, 0]
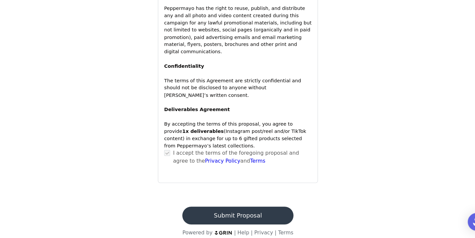
click at [221, 210] on button "Submit Proposal" at bounding box center [237, 218] width 99 height 16
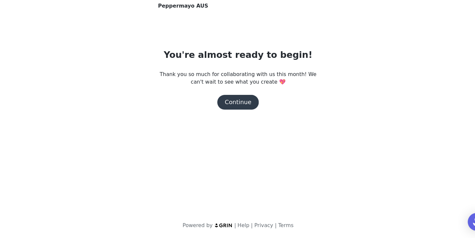
click at [238, 116] on button "Continue" at bounding box center [237, 116] width 37 height 13
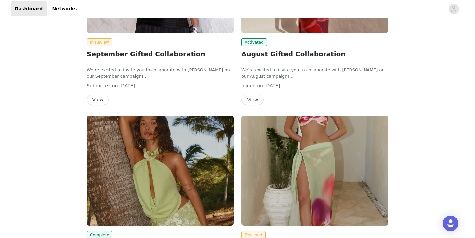
scroll to position [134, 0]
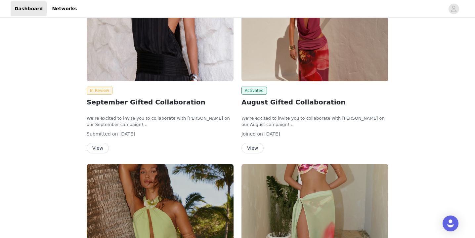
click at [98, 146] on button "View" at bounding box center [98, 148] width 22 height 11
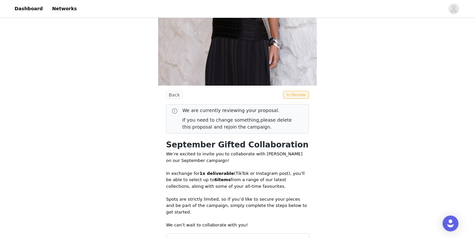
scroll to position [119, 0]
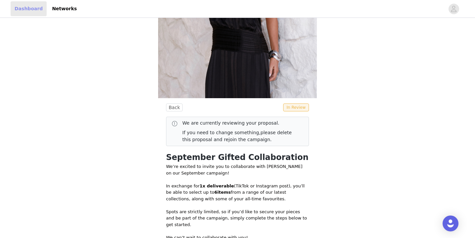
click at [27, 11] on link "Dashboard" at bounding box center [29, 8] width 36 height 15
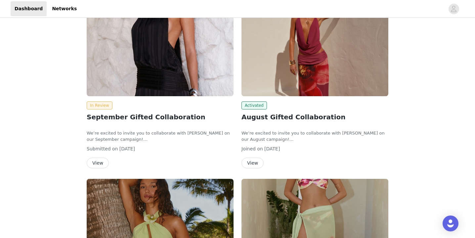
click at [257, 161] on button "View" at bounding box center [253, 163] width 22 height 11
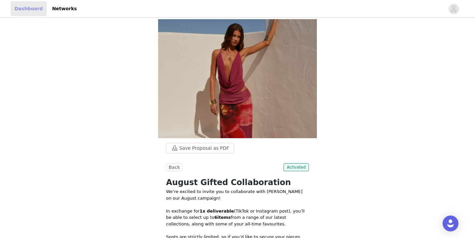
click at [29, 8] on link "Dashboard" at bounding box center [29, 8] width 36 height 15
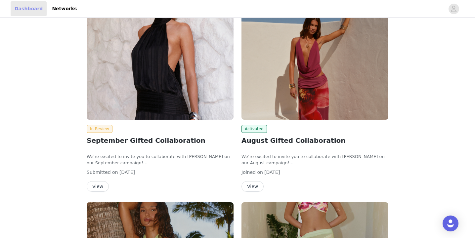
scroll to position [104, 0]
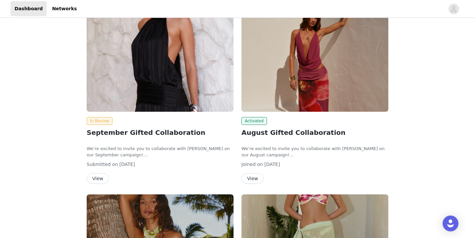
click at [101, 175] on button "View" at bounding box center [98, 178] width 22 height 11
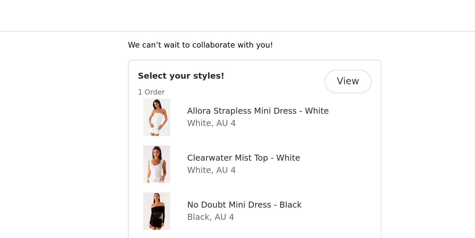
scroll to position [308, 0]
